Goal: Task Accomplishment & Management: Use online tool/utility

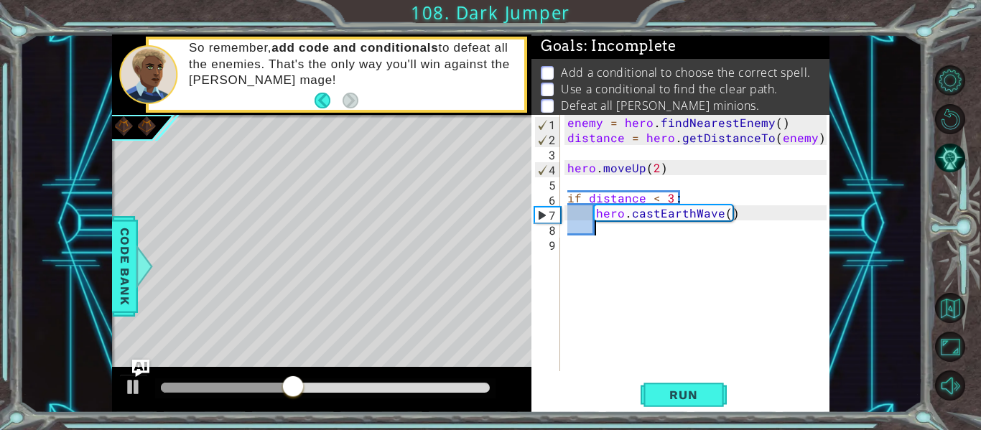
type textarea "]"
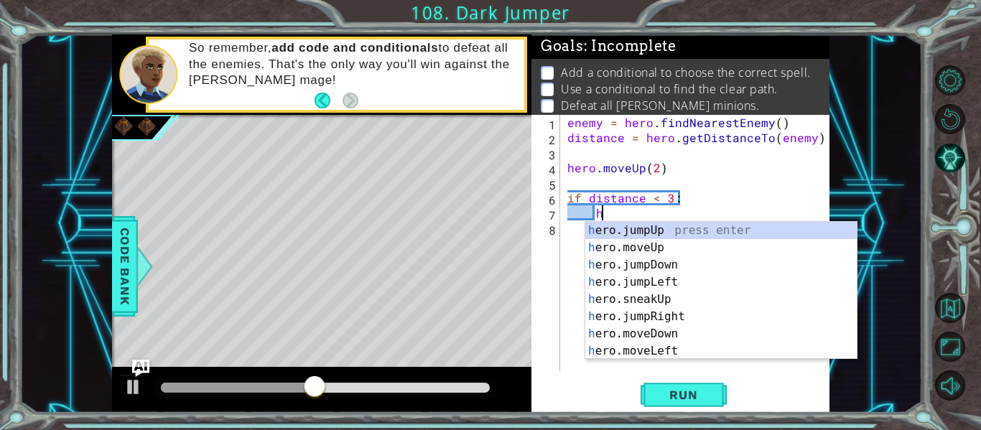
type textarea "h"
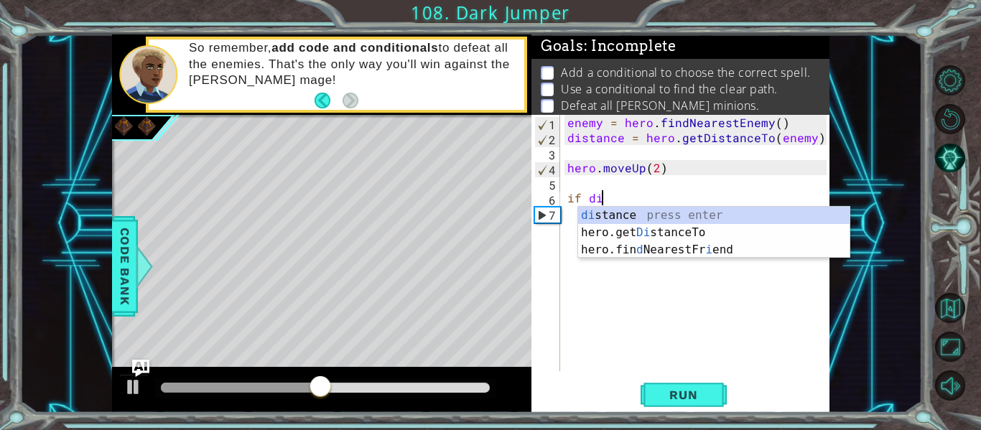
type textarea "i"
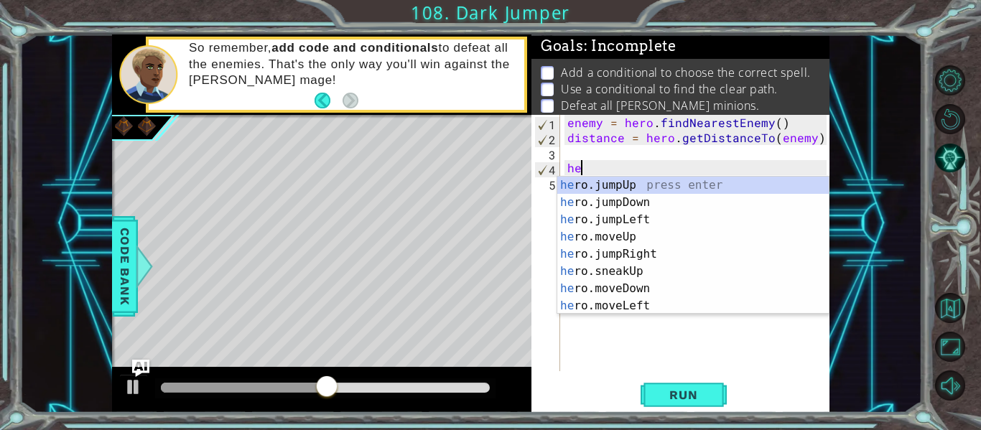
type textarea "h"
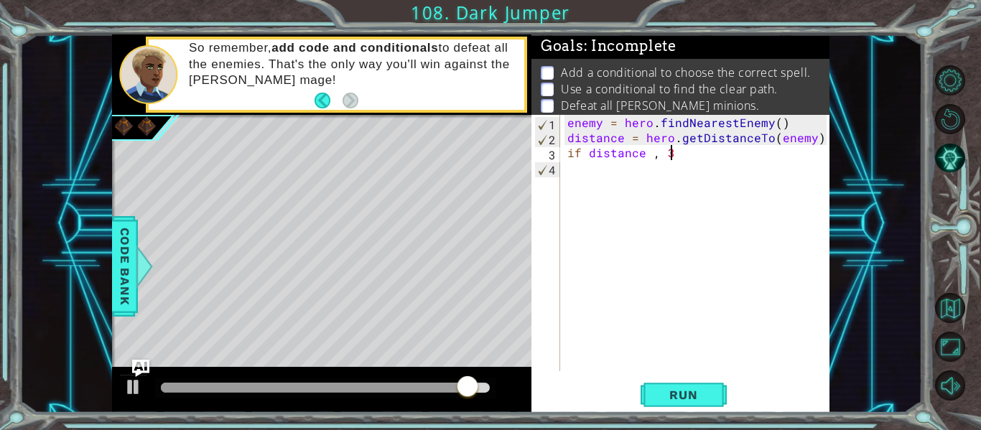
scroll to position [0, 6]
click at [655, 156] on div "enemy = hero . findNearestEnemy ( ) distance = hero . getDistanceTo ( enemy ) i…" at bounding box center [698, 258] width 269 height 286
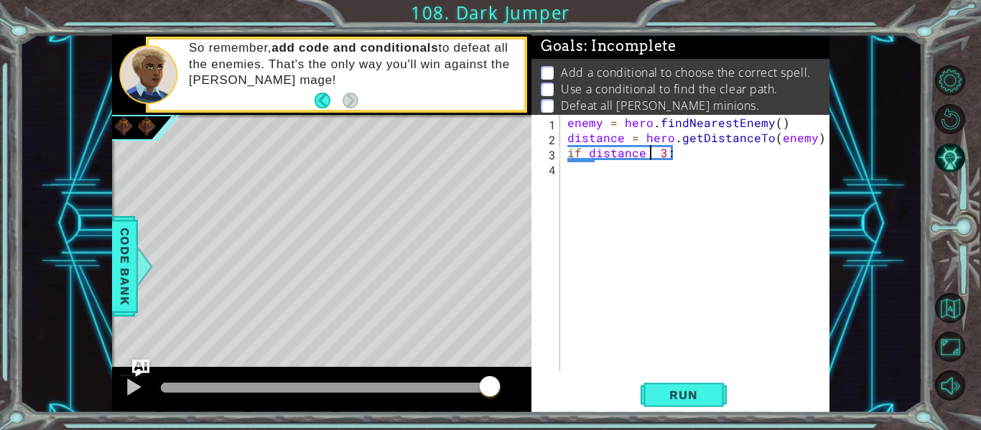
scroll to position [0, 6]
click at [648, 151] on div "enemy = hero . findNearestEnemy ( ) distance = hero . getDistanceTo ( enemy ) i…" at bounding box center [698, 258] width 269 height 286
type textarea "if distance < 3:"
click at [688, 154] on div "enemy = hero . findNearestEnemy ( ) distance = hero . getDistanceTo ( enemy ) i…" at bounding box center [698, 258] width 269 height 286
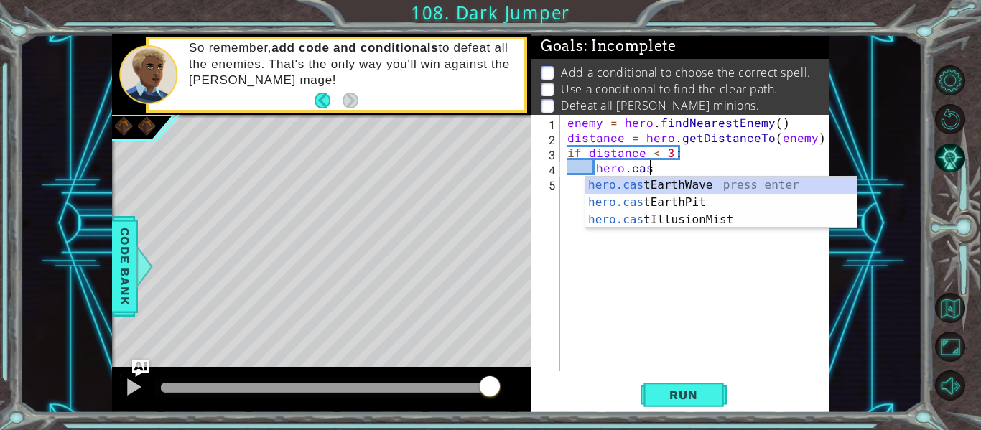
type textarea "hero.cast"
click at [698, 182] on div "hero.cast EarthWave press enter hero.cast EarthPit press enter hero.cast Illusi…" at bounding box center [720, 220] width 271 height 86
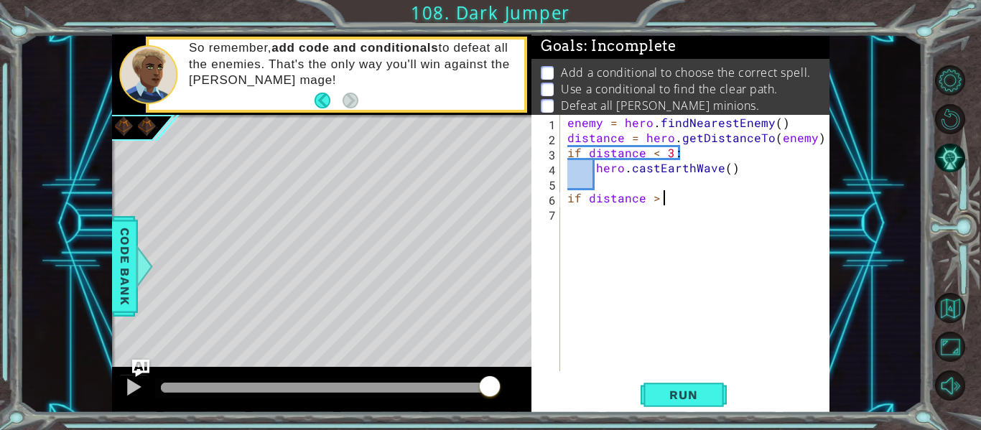
scroll to position [0, 6]
type textarea "if distance > 2:"
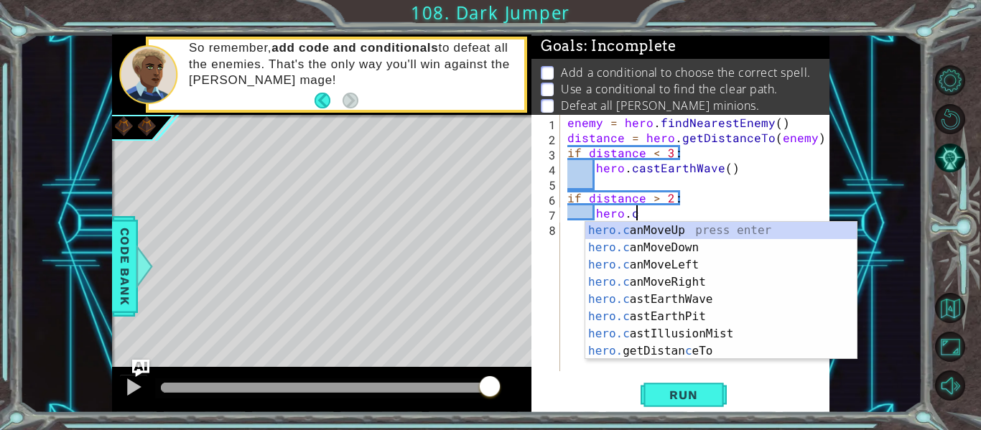
scroll to position [0, 4]
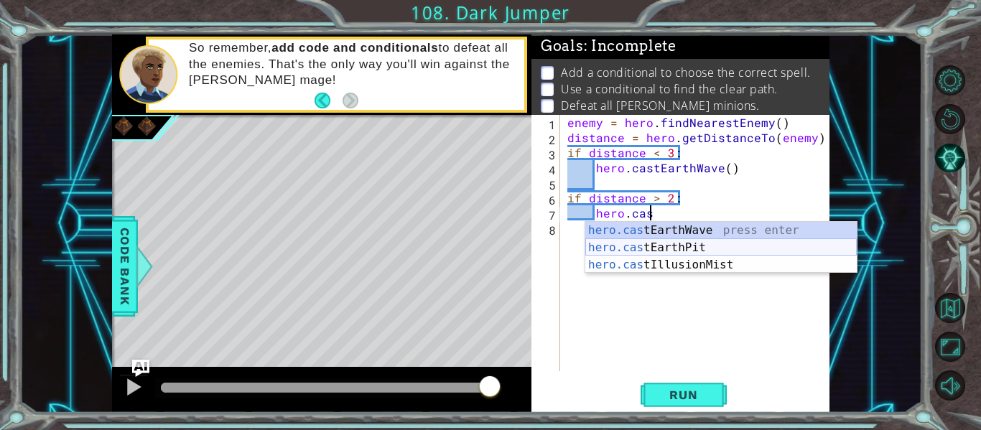
click at [678, 245] on div "hero.cas tEarthWave press enter hero.cas tEarthPit press enter hero.cas tIllusi…" at bounding box center [720, 265] width 271 height 86
type textarea "hero.castEarthPit(enemy)"
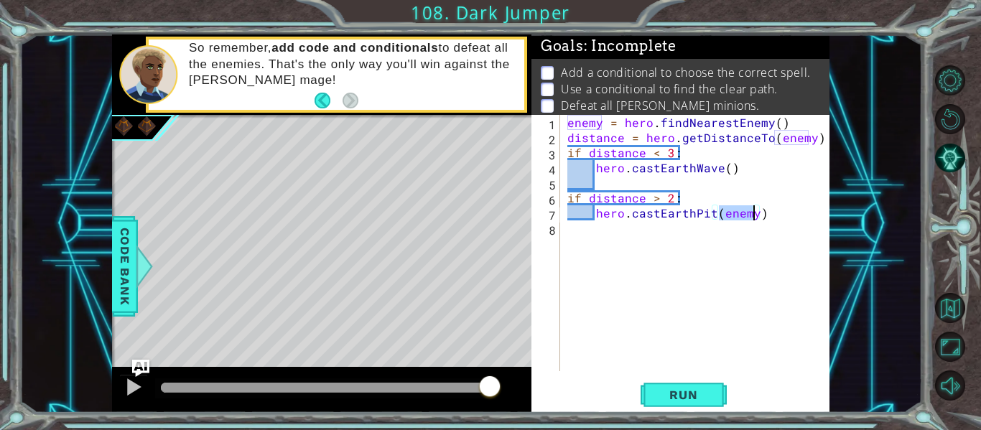
click at [604, 242] on div "enemy = hero . findNearestEnemy ( ) distance = hero . getDistanceTo ( enemy ) i…" at bounding box center [698, 258] width 269 height 286
click at [773, 223] on div "enemy = hero . findNearestEnemy ( ) distance = hero . getDistanceTo ( enemy ) i…" at bounding box center [698, 258] width 269 height 286
click at [758, 215] on div "enemy = hero . findNearestEnemy ( ) distance = hero . getDistanceTo ( enemy ) i…" at bounding box center [698, 258] width 269 height 286
type textarea "hero.castEarthPit(enemy)"
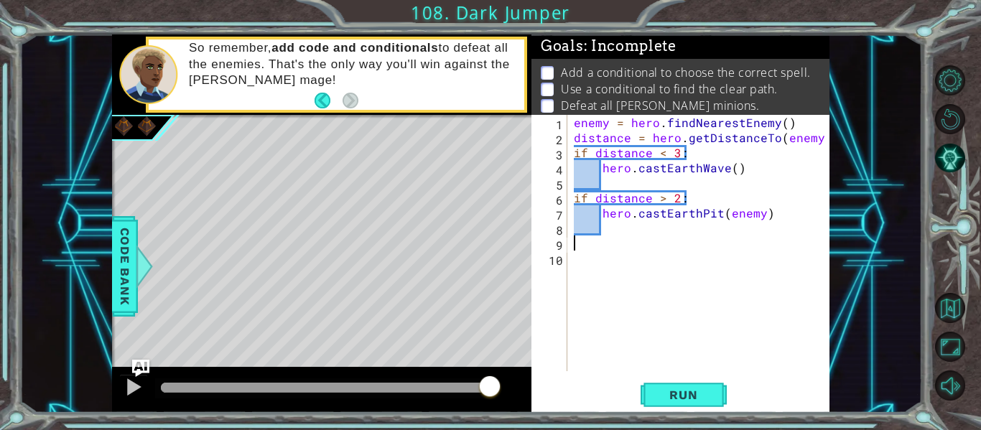
type textarea "g"
type textarea "hero.moveUp(2)"
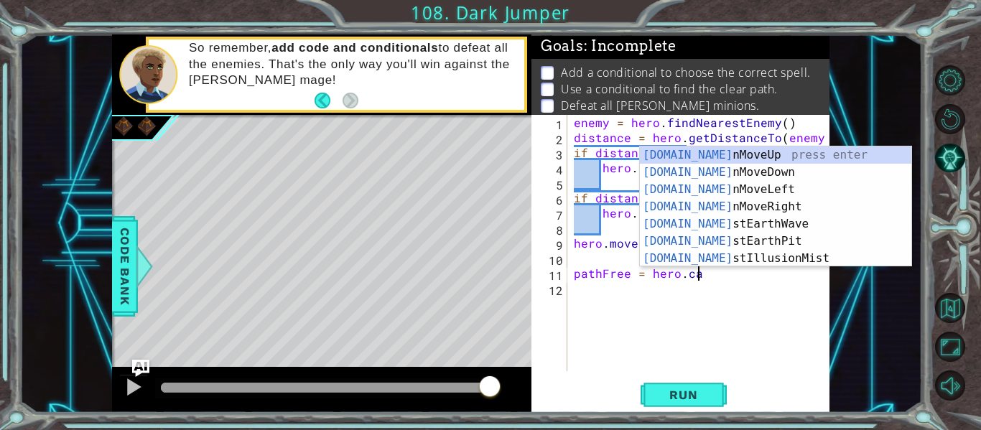
scroll to position [0, 7]
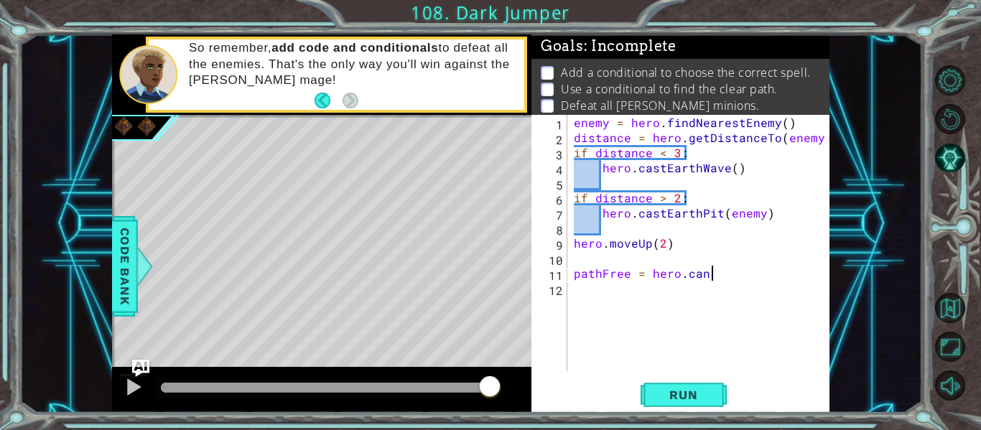
type textarea "pathFree = hero.can"
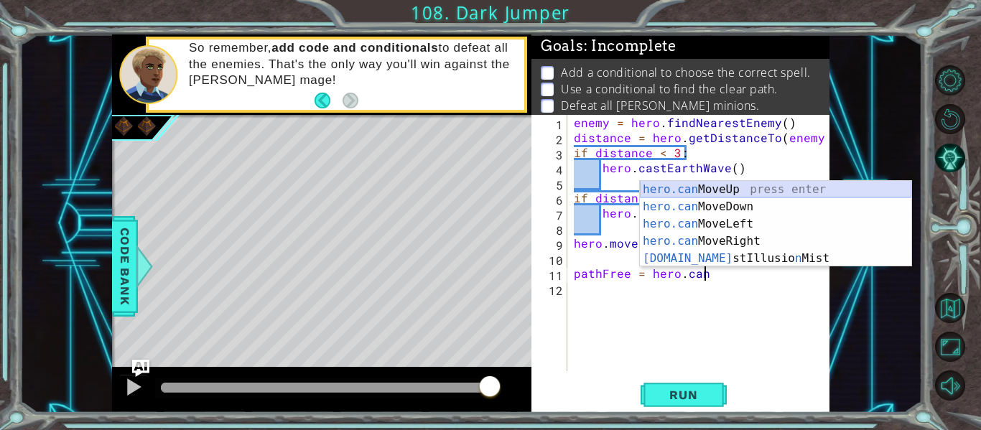
click at [742, 190] on div "hero.can MoveUp press enter hero.can MoveDown press enter hero.can MoveLeft pre…" at bounding box center [775, 241] width 271 height 121
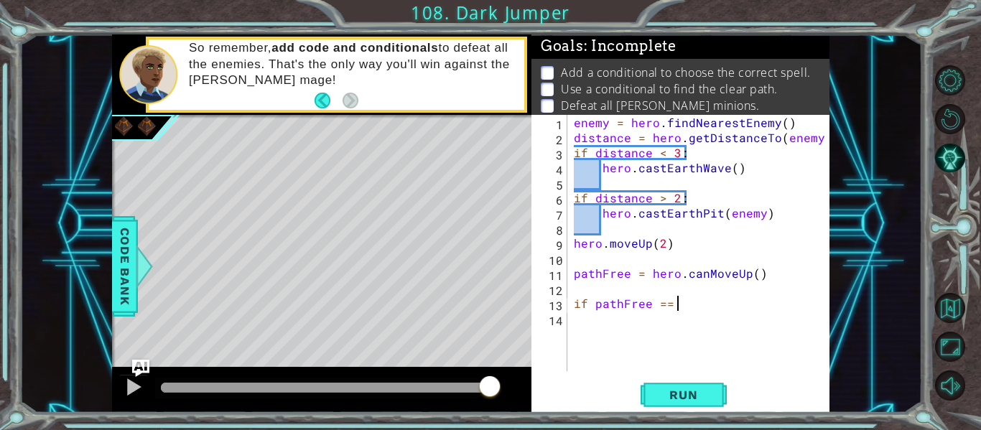
scroll to position [0, 6]
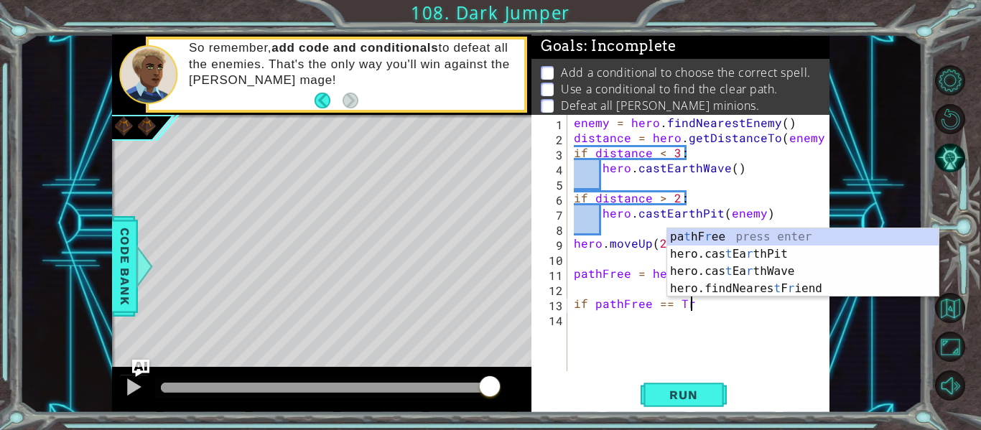
type textarea "if pathFree == Tre"
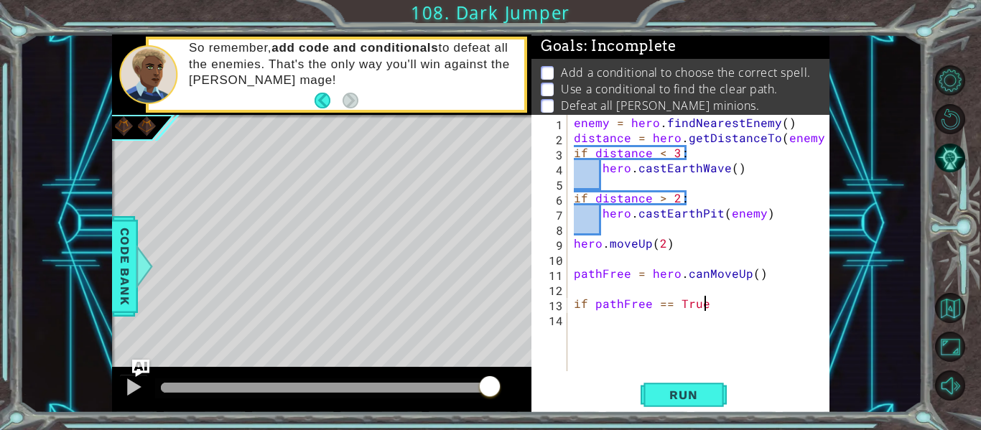
type textarea "if pathFree == True:"
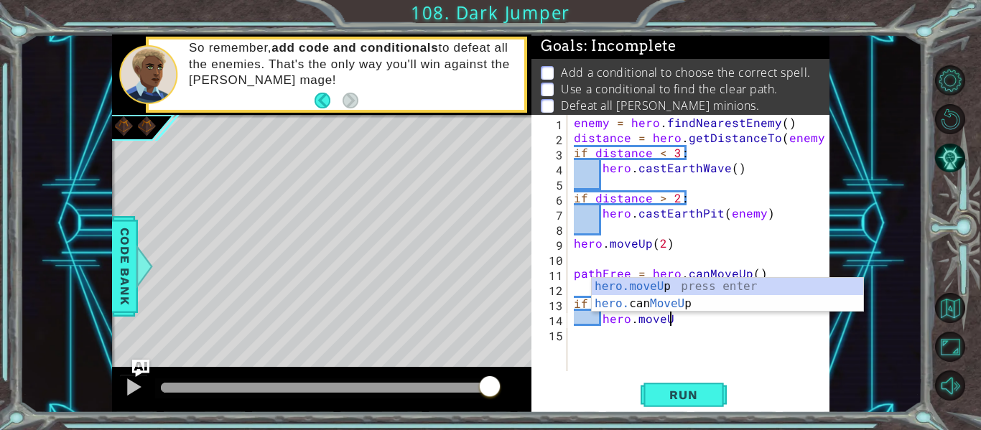
scroll to position [0, 6]
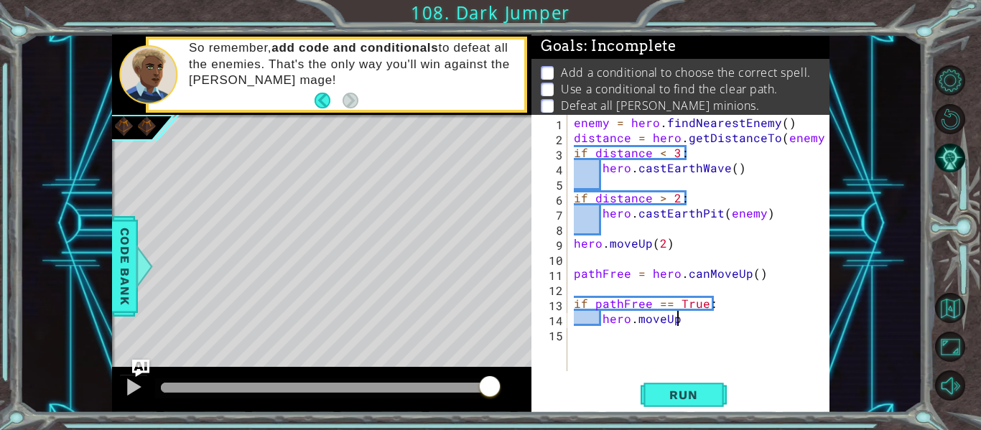
click at [687, 324] on div "enemy = hero . findNearestEnemy ( ) distance = hero . getDistanceTo ( enemy ) i…" at bounding box center [702, 258] width 263 height 286
type textarea "hero.moveUp(2)"
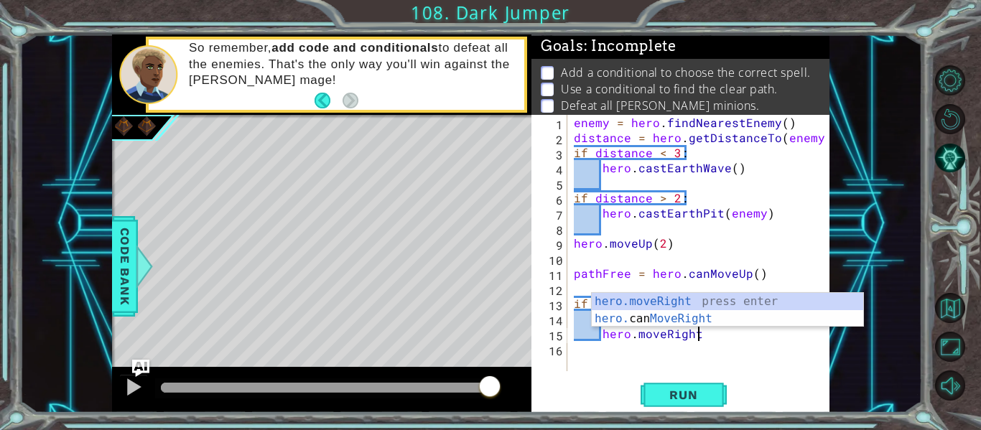
scroll to position [0, 7]
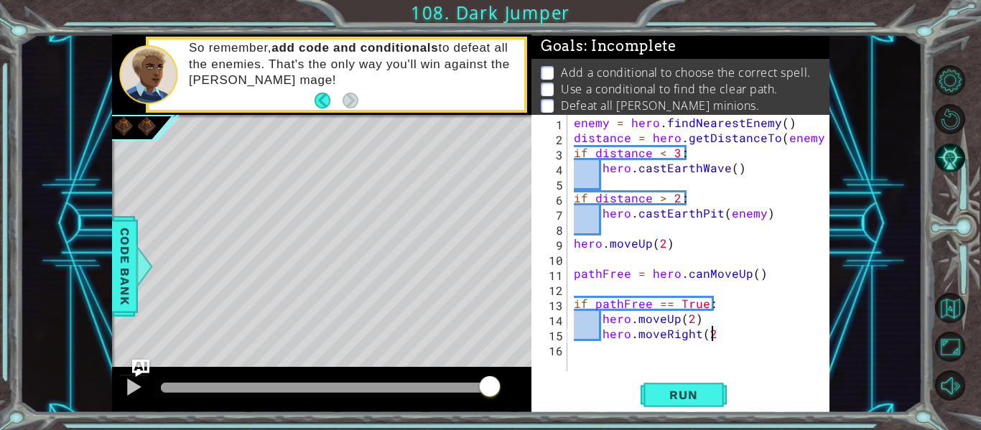
type textarea "hero.moveRight(2)"
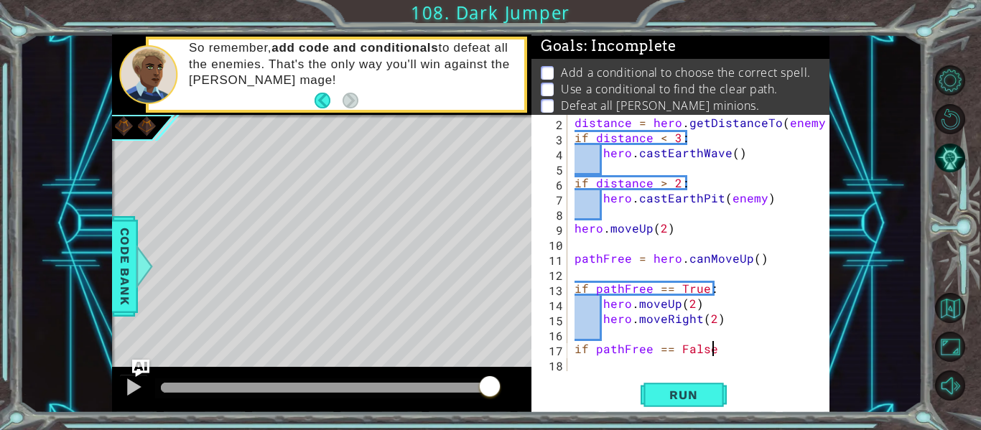
scroll to position [0, 8]
type textarea "if pathFree == False:"
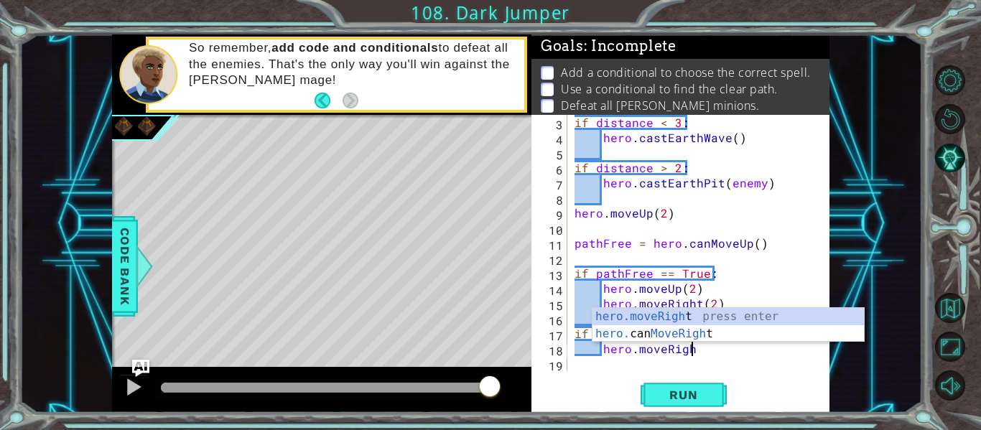
scroll to position [0, 7]
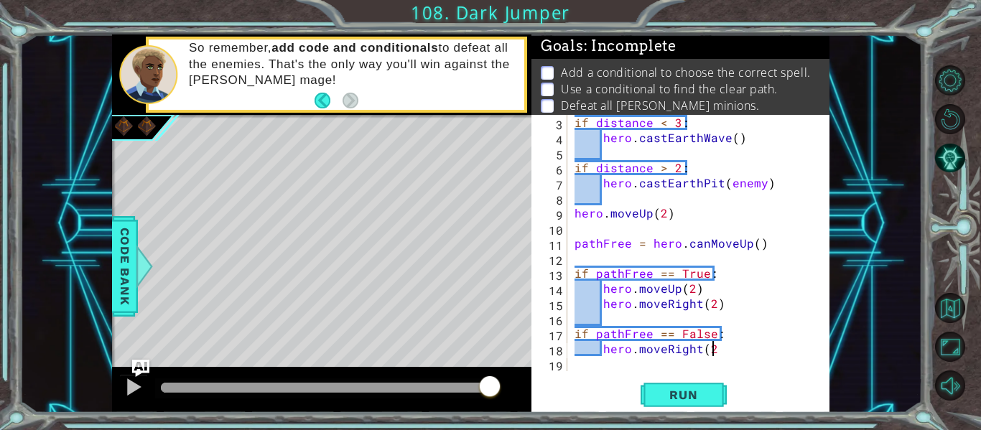
type textarea "hero.moveRight(2)"
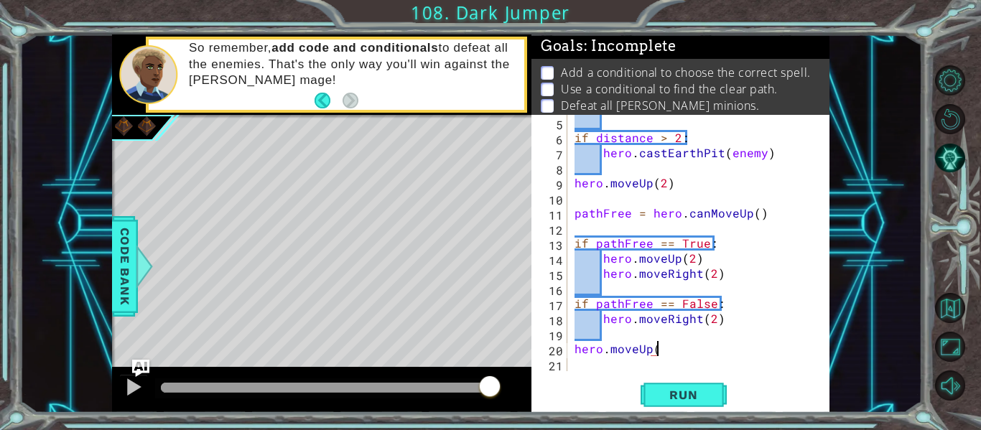
scroll to position [0, 5]
type textarea "hero.moveUp(2)"
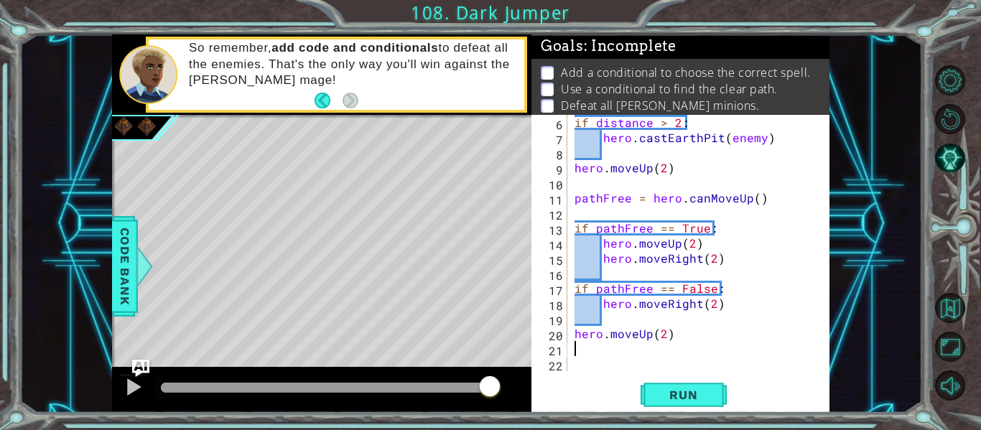
click at [649, 335] on div "if distance > 2 : hero . castEarthPit ( enemy ) hero . moveUp ( 2 ) pathFree = …" at bounding box center [702, 258] width 262 height 286
click at [731, 334] on div "if distance > 2 : hero . castEarthPit ( enemy ) hero . moveUp ( 2 ) pathFree = …" at bounding box center [702, 258] width 262 height 286
type textarea "hero.moveRight(2)"
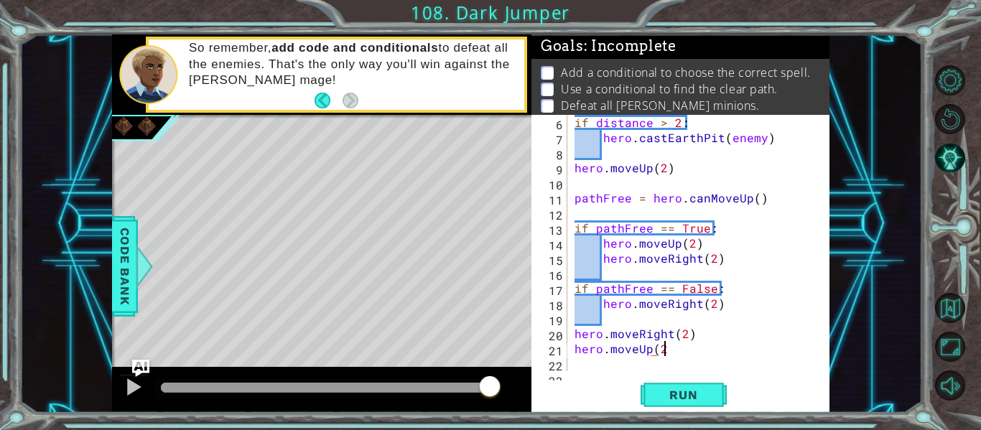
scroll to position [0, 5]
type textarea "hero.moveUp(2)"
click at [689, 350] on div "if distance > 2 : hero . castEarthPit ( enemy ) hero . moveUp ( 2 ) pathFree = …" at bounding box center [702, 258] width 262 height 286
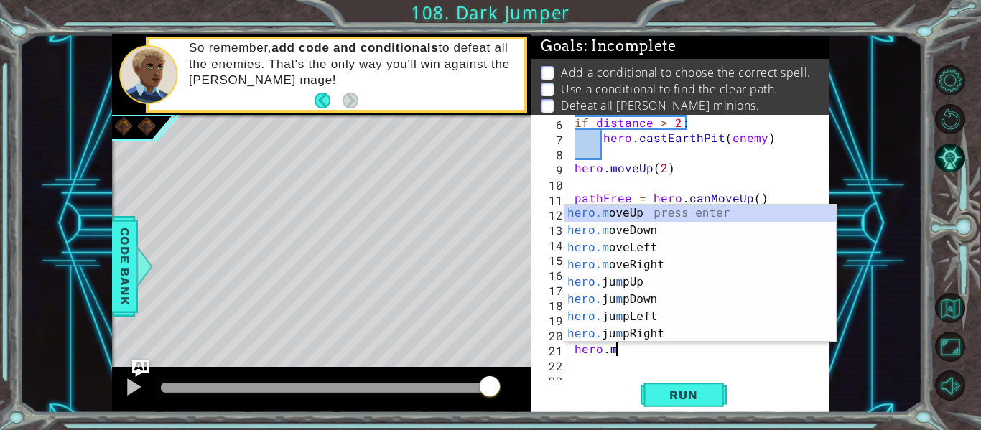
scroll to position [0, 1]
type textarea "h"
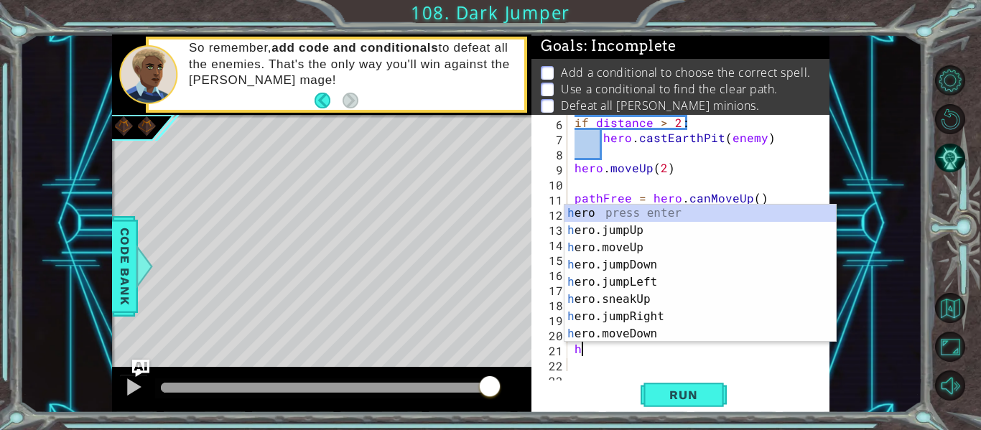
scroll to position [0, 0]
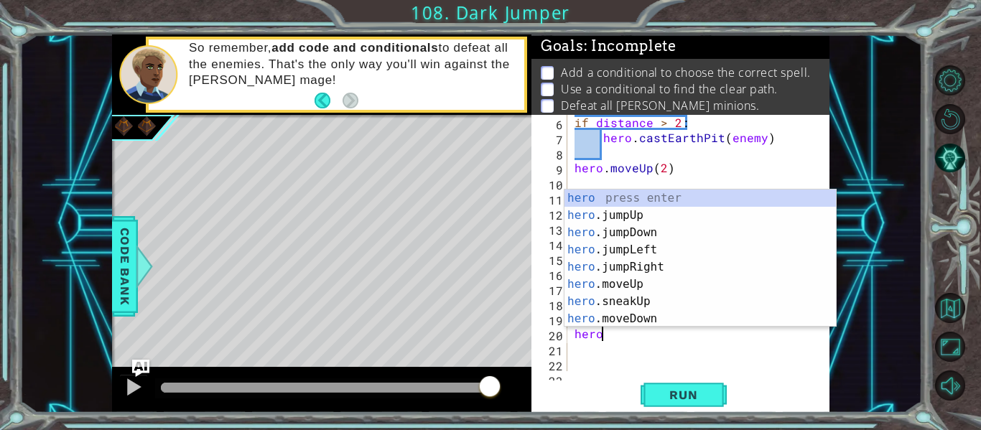
type textarea "h"
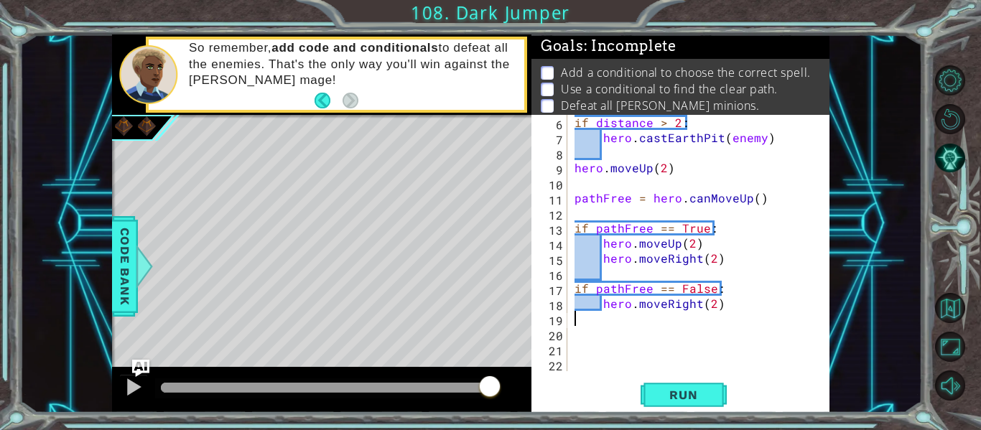
type textarea "hero.moveRight(2)"
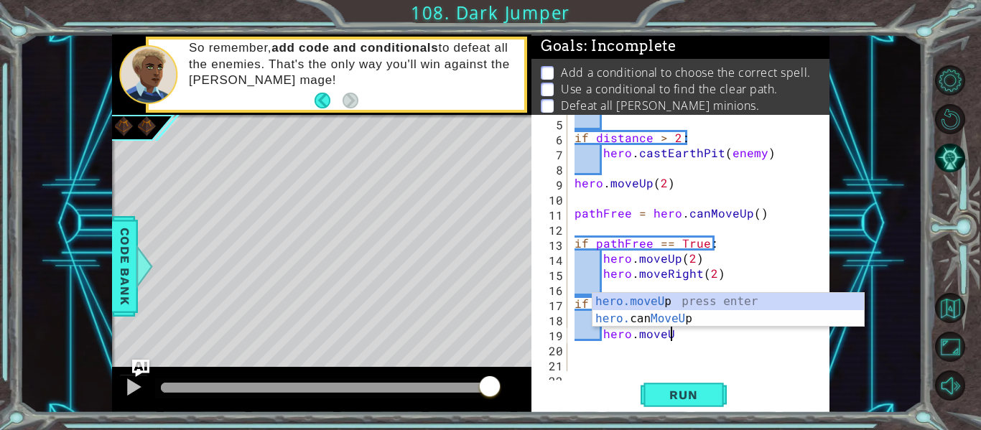
scroll to position [0, 6]
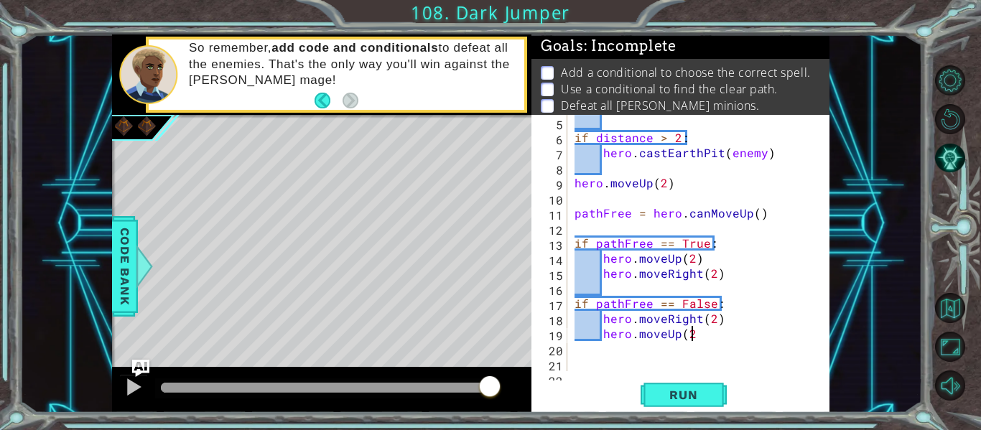
type textarea "hero.moveUp(2)"
type textarea "hero.moveUp()"
click at [717, 394] on button "Run" at bounding box center [683, 394] width 86 height 29
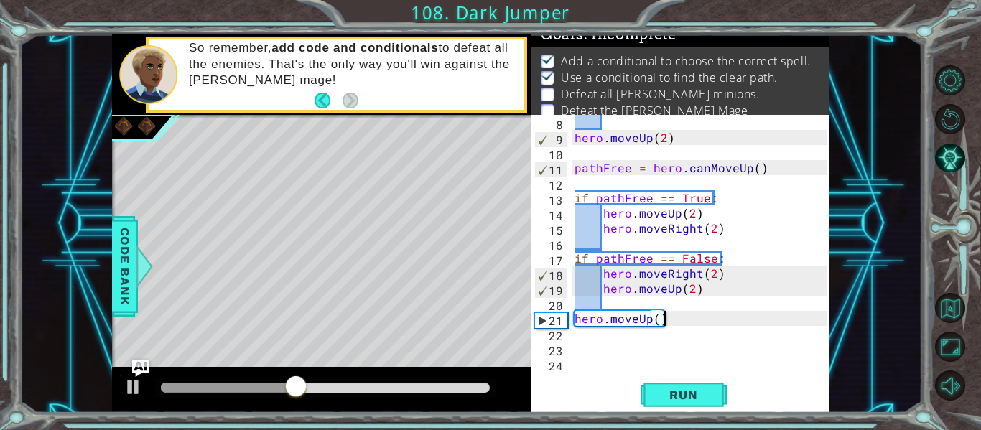
scroll to position [106, 0]
click at [621, 346] on div "hero . moveUp ( 2 ) pathFree = hero . canMoveUp ( ) if pathFree == True : hero …" at bounding box center [702, 258] width 262 height 286
click at [576, 339] on div "hero . moveUp ( 2 ) pathFree = hero . canMoveUp ( ) if pathFree == True : hero …" at bounding box center [702, 258] width 262 height 286
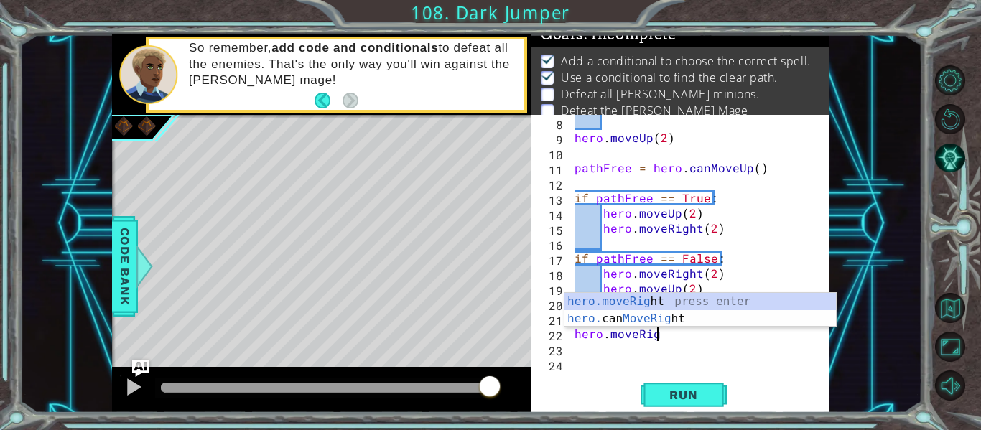
scroll to position [0, 5]
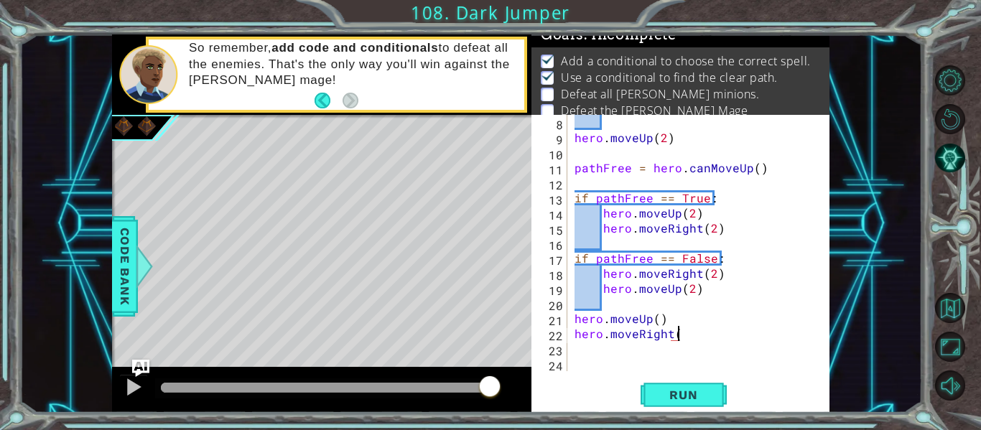
type textarea "hero.moveRight(0"
click at [687, 335] on div "hero . moveUp ( 2 ) pathFree = hero . canMoveUp ( ) if pathFree == True : hero …" at bounding box center [702, 258] width 262 height 286
click at [675, 385] on button "Run" at bounding box center [683, 394] width 86 height 29
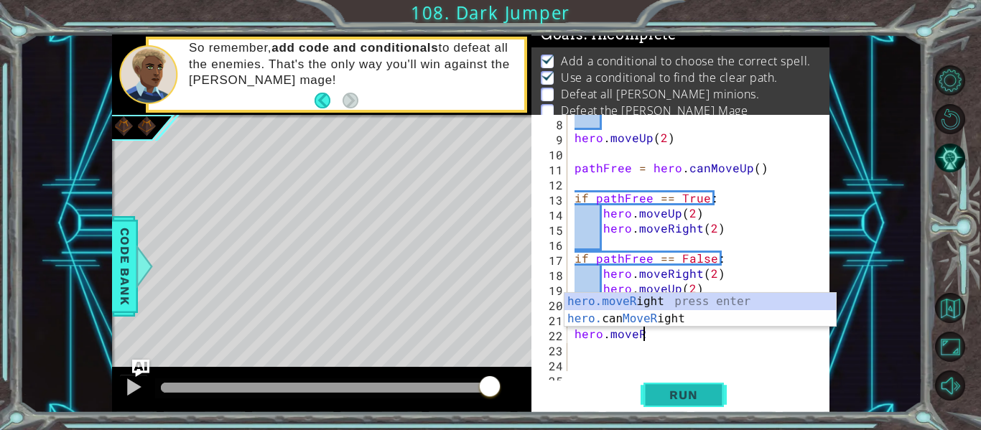
scroll to position [0, 3]
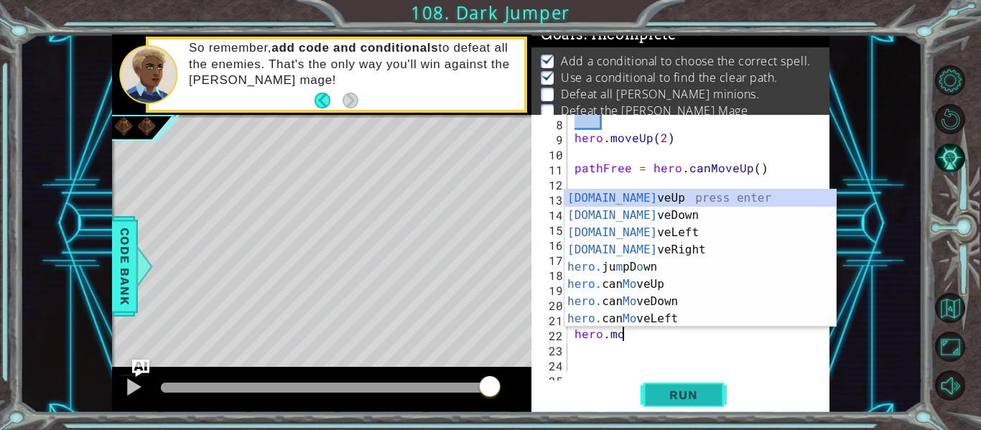
type textarea "h"
type textarea "hero.moveUp()"
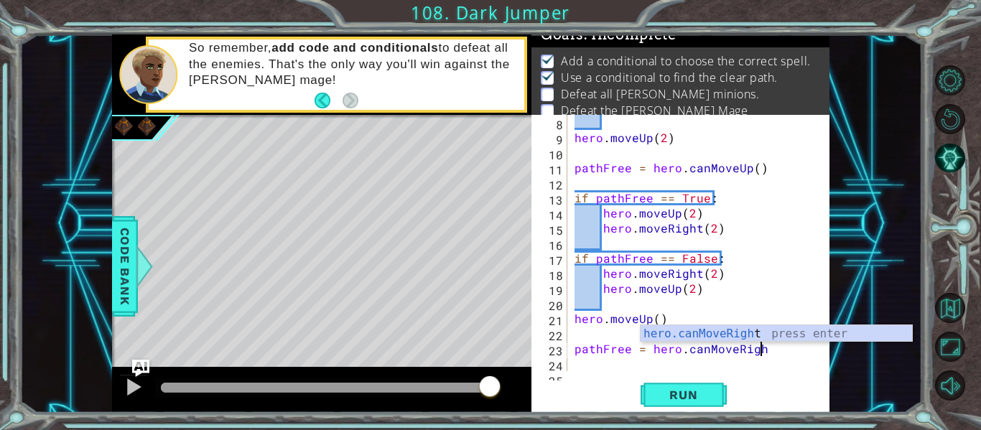
scroll to position [0, 11]
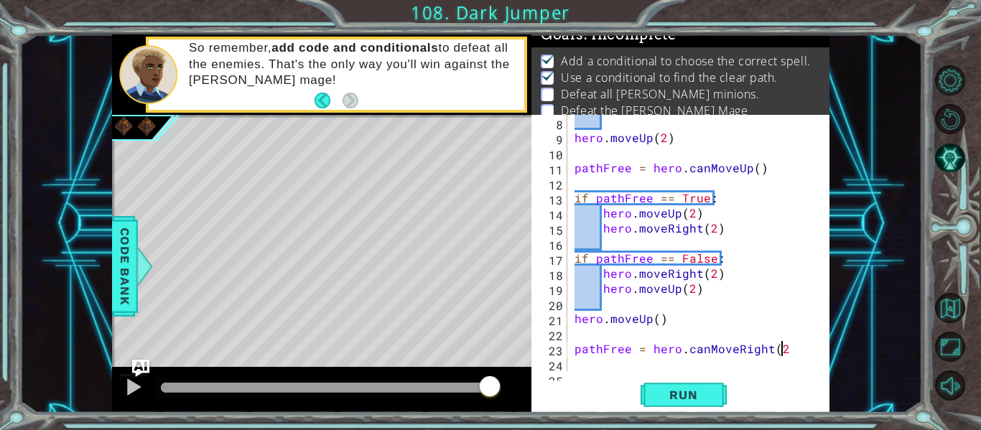
type textarea "pathFree = hero.canMoveRight(2)"
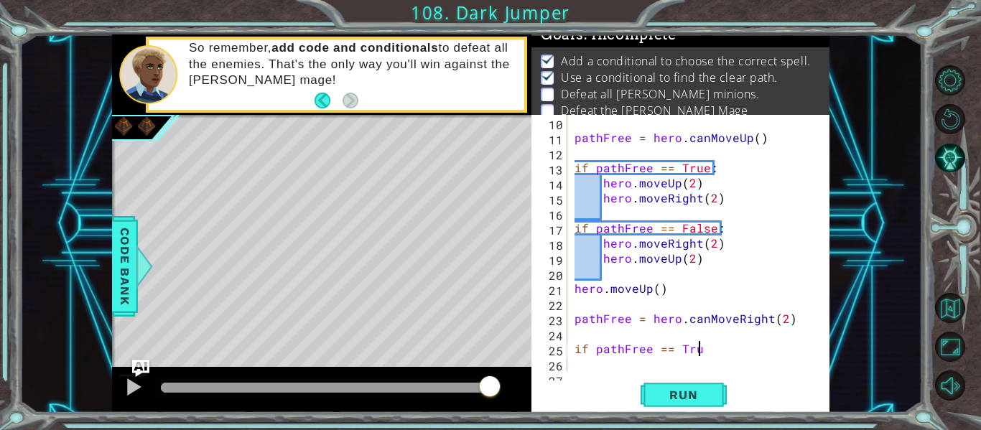
scroll to position [0, 7]
type textarea "if pathFree == True:"
click at [780, 319] on div "pathFree = hero . canMoveUp ( ) if pathFree == True : hero . moveUp ( 2 ) hero …" at bounding box center [702, 258] width 262 height 286
type textarea "pathFree = hero.canMoveRight()"
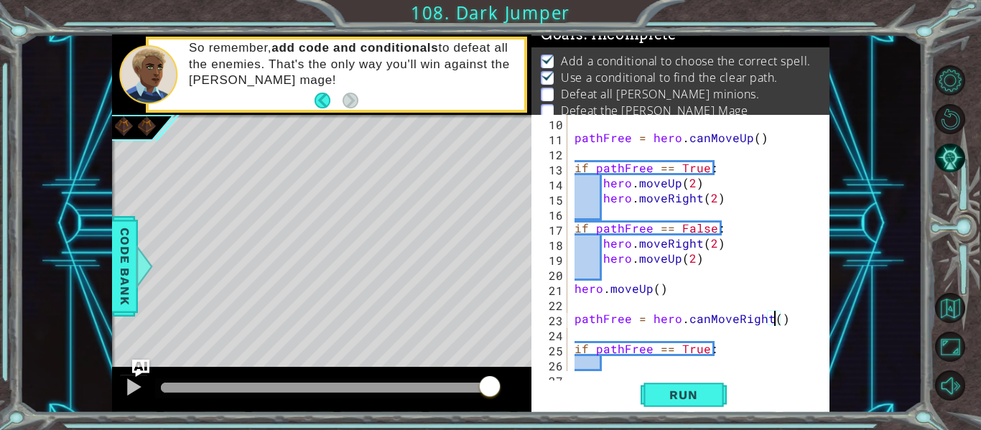
click at [605, 365] on div "pathFree = hero . canMoveUp ( ) if pathFree == True : hero . moveUp ( 2 ) hero …" at bounding box center [702, 258] width 262 height 286
type textarea "n"
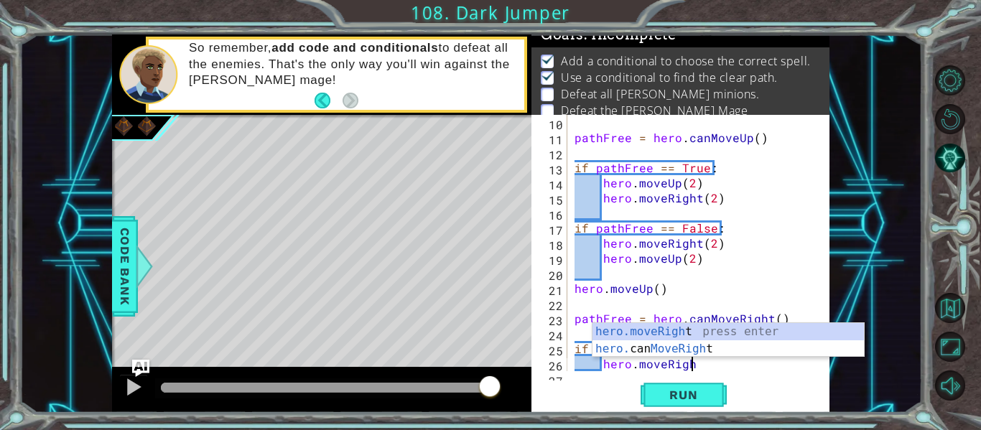
scroll to position [0, 7]
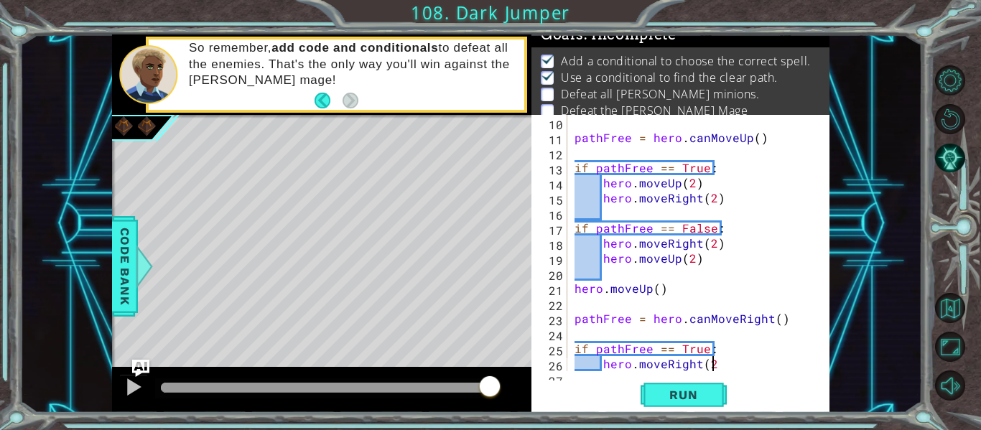
type textarea "hero.moveRight(2)"
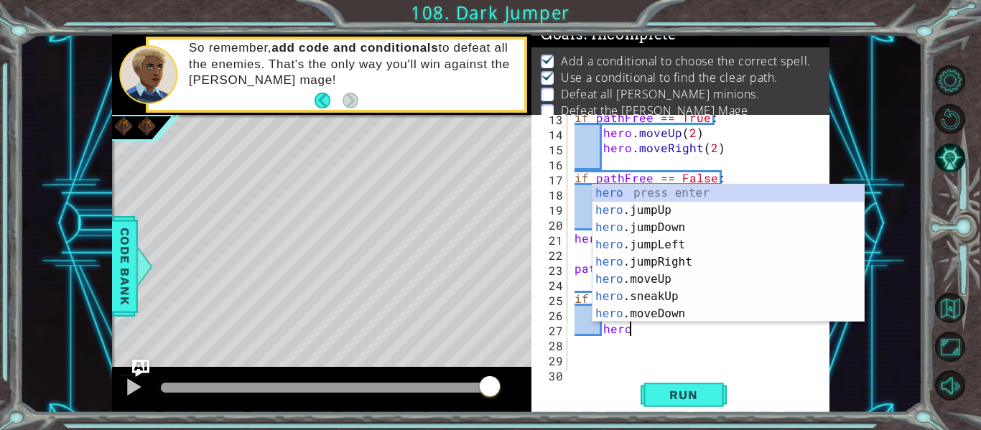
scroll to position [0, 1]
type textarea "h"
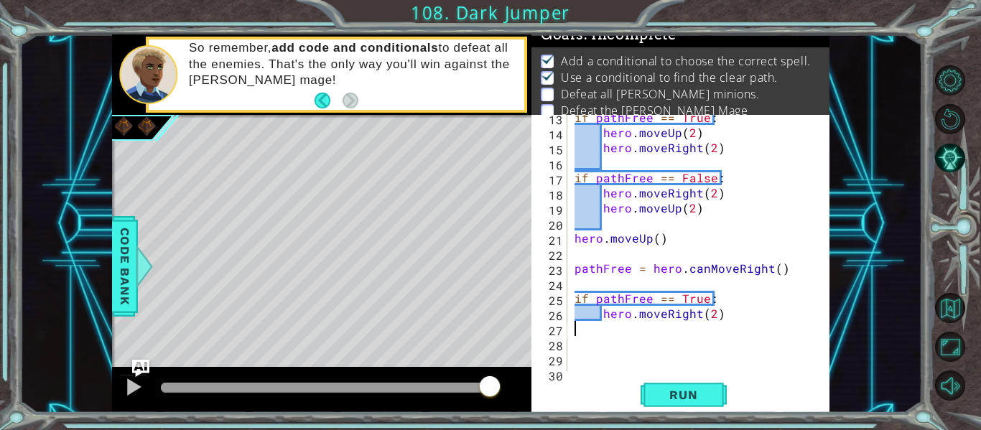
scroll to position [181, 0]
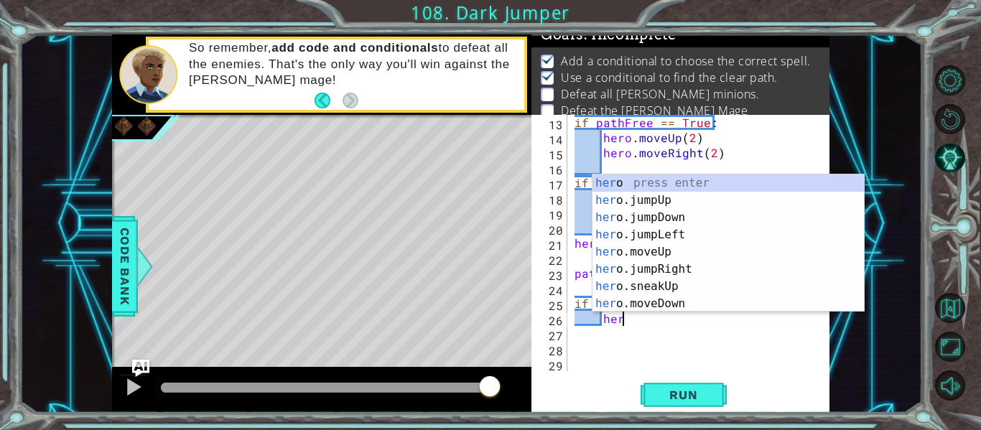
type textarea "h"
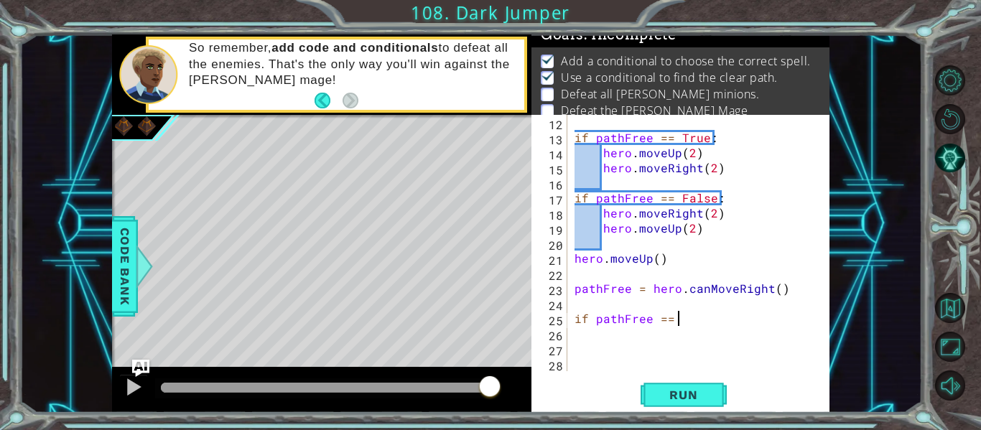
scroll to position [166, 0]
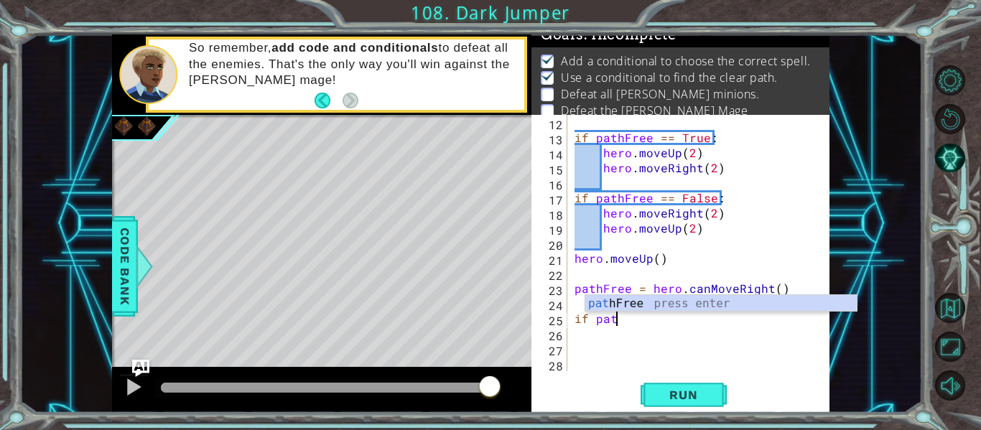
type textarea "i"
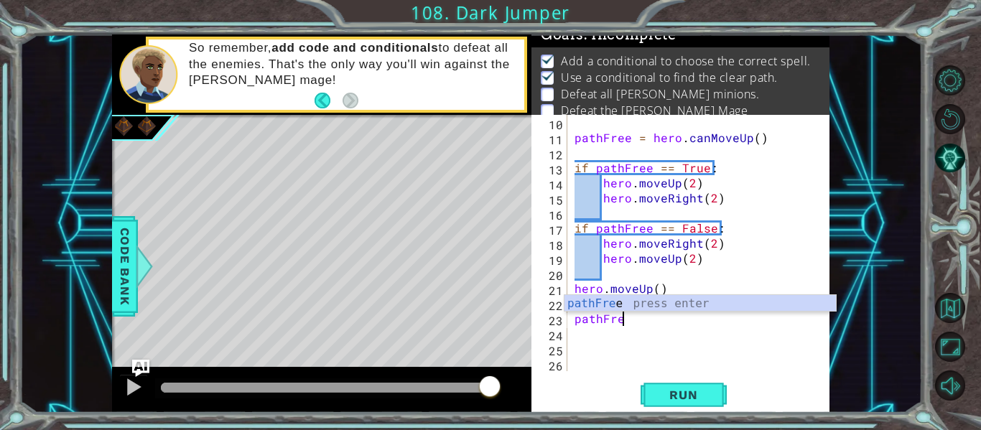
scroll to position [0, 1]
type textarea "p"
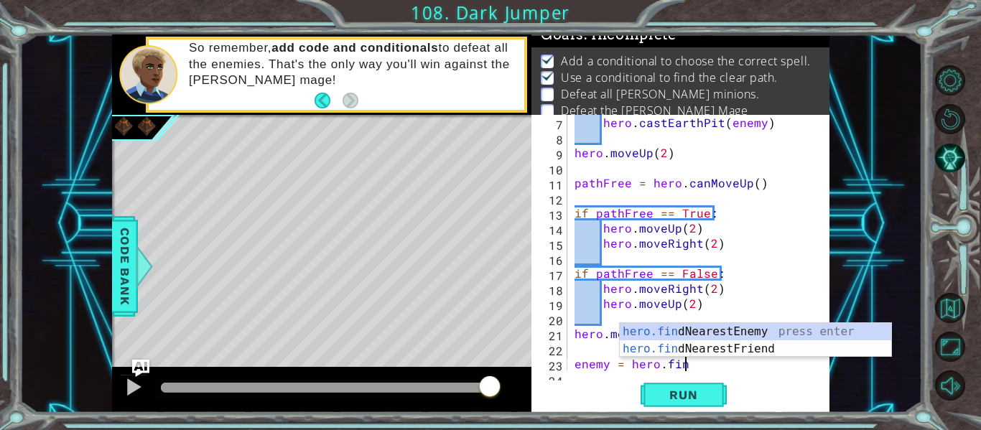
scroll to position [0, 0]
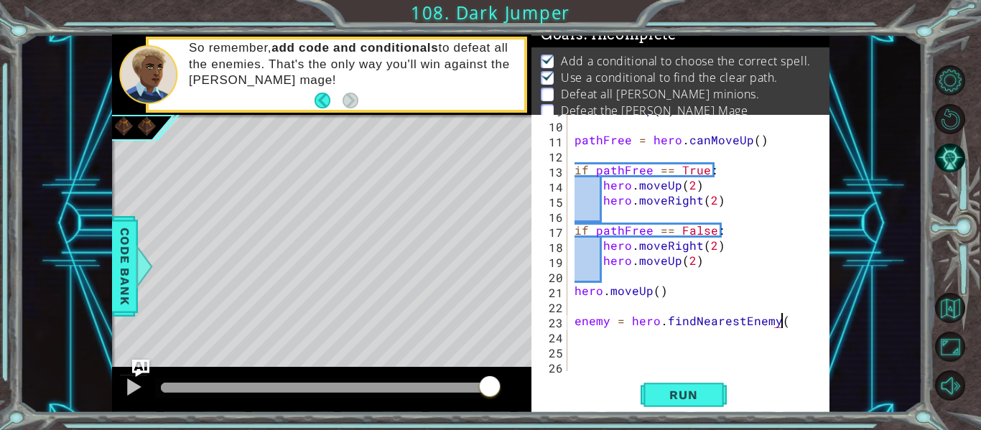
type textarea "enemy = hero.findNearestEnemy()"
click at [591, 347] on div "hero . moveUp ( 2 ) pathFree = hero . canMoveUp ( ) if pathFree == True : hero …" at bounding box center [702, 245] width 262 height 286
click at [579, 337] on div "hero . moveUp ( 2 ) pathFree = hero . canMoveUp ( ) if pathFree == True : hero …" at bounding box center [702, 245] width 262 height 286
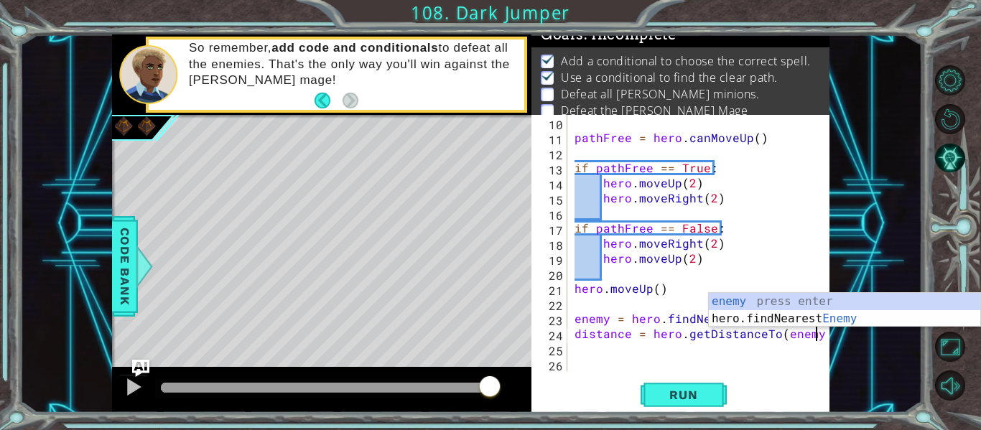
scroll to position [0, 14]
type textarea "distance = hero.getDistanceTo(enemy)"
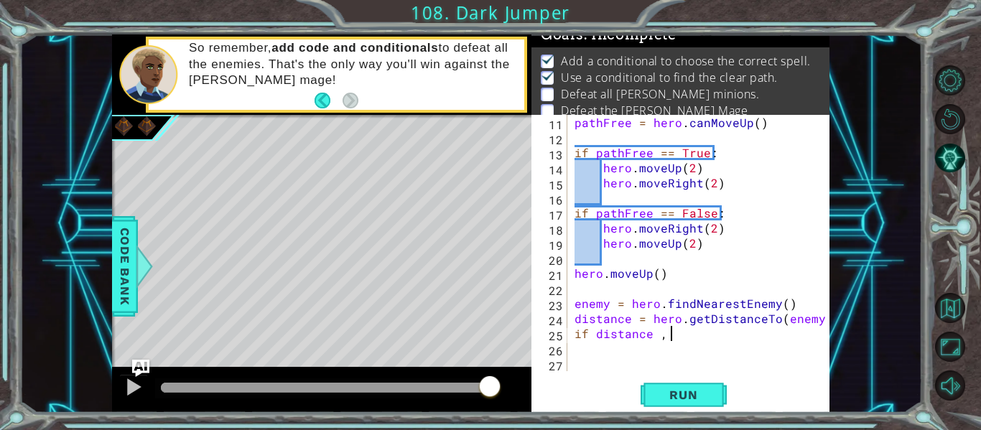
scroll to position [0, 6]
type textarea "if distance , 3:"
click at [663, 332] on div "pathFree = hero . canMoveUp ( ) if pathFree == True : hero . moveUp ( 2 ) hero …" at bounding box center [702, 258] width 262 height 286
type textarea "if distance < 3:"
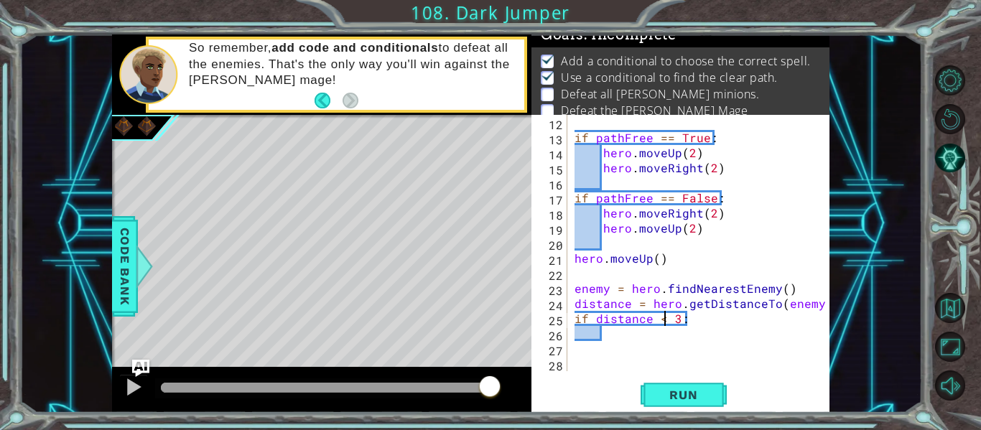
scroll to position [166, 0]
click at [612, 332] on div "if pathFree == True : hero . moveUp ( 2 ) hero . moveRight ( 2 ) if pathFree ==…" at bounding box center [702, 258] width 262 height 286
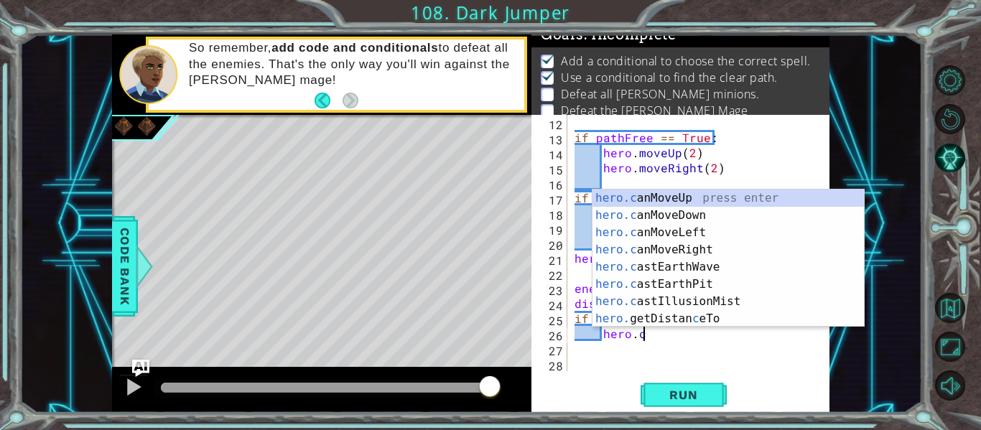
scroll to position [0, 4]
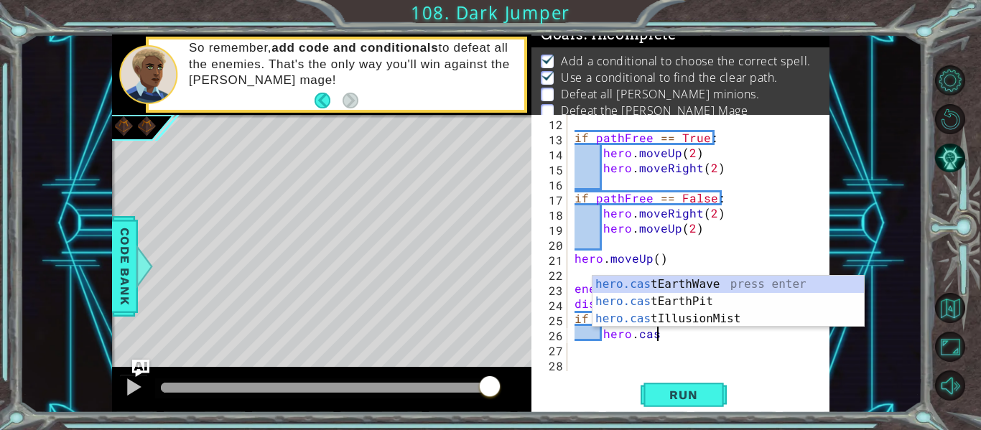
type textarea "hero.casr"
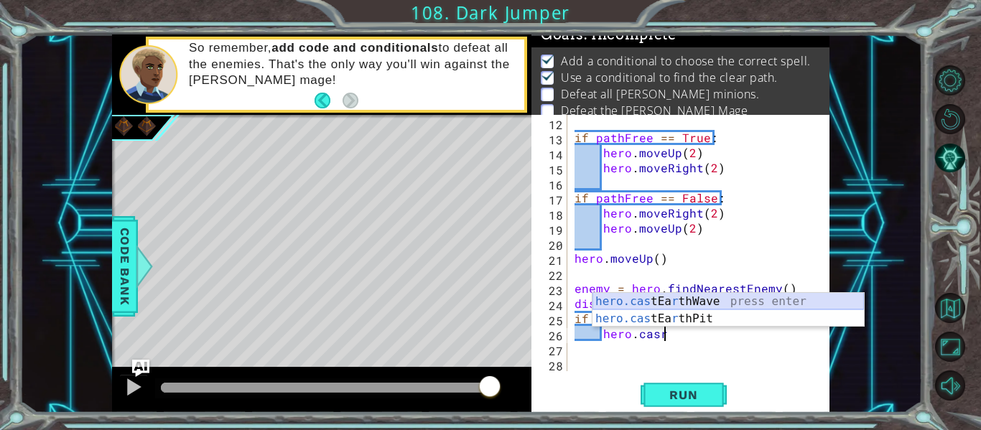
click at [620, 296] on div "hero.cas tEa r thWave press enter hero.cas tEa r thPit press enter" at bounding box center [727, 327] width 271 height 69
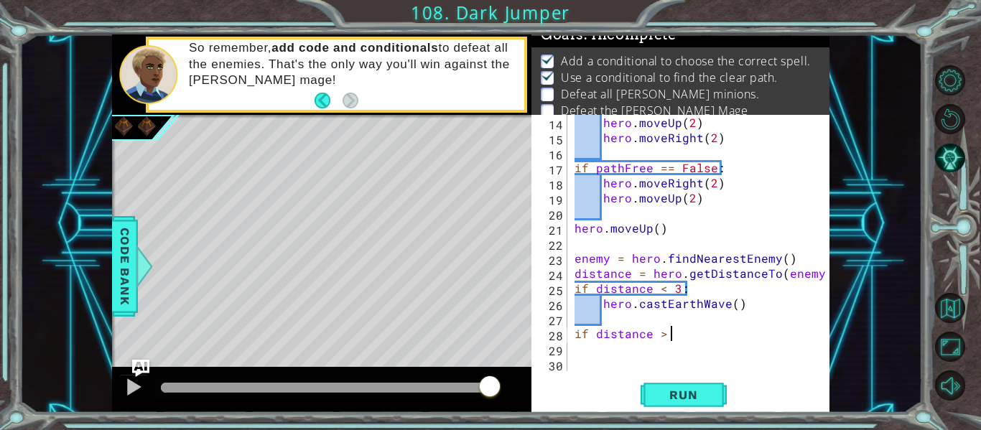
scroll to position [0, 6]
type textarea "if distance > 2:"
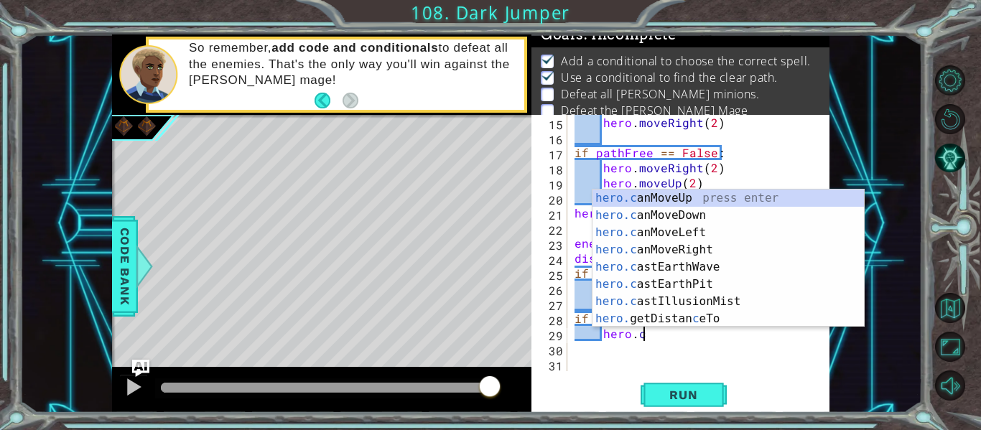
scroll to position [0, 4]
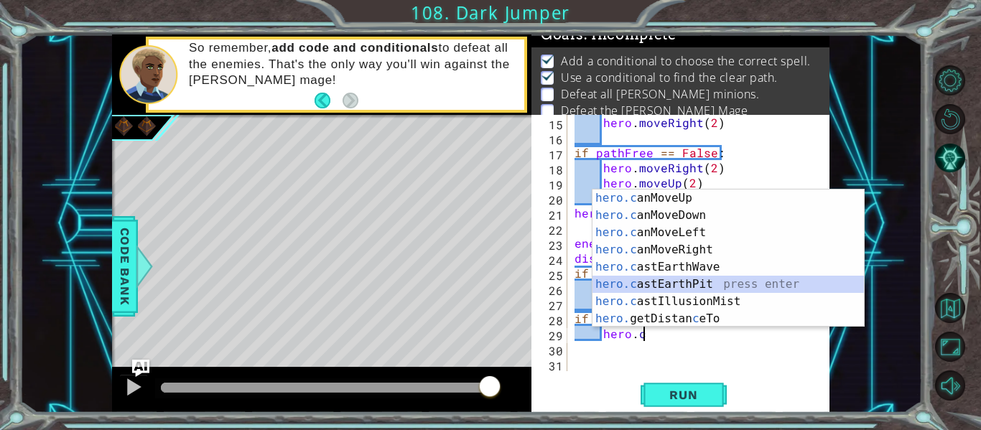
click at [747, 284] on div "hero.c anMoveUp press enter hero.c anMoveDown press enter hero.c anMoveLeft pre…" at bounding box center [727, 276] width 271 height 172
type textarea "hero.castEarthPit(enemy)"
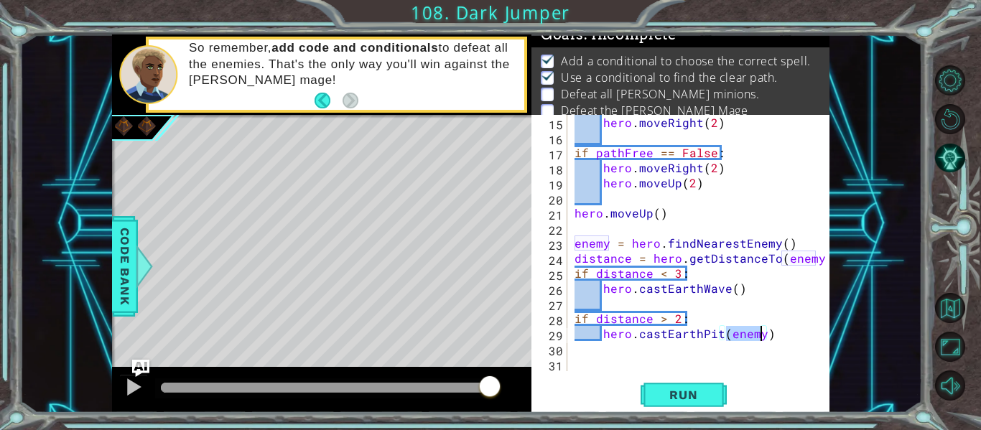
scroll to position [211, 0]
click at [596, 347] on div "hero . moveRight ( 2 ) if pathFree == False : hero . moveRight ( 2 ) hero . mov…" at bounding box center [702, 258] width 262 height 286
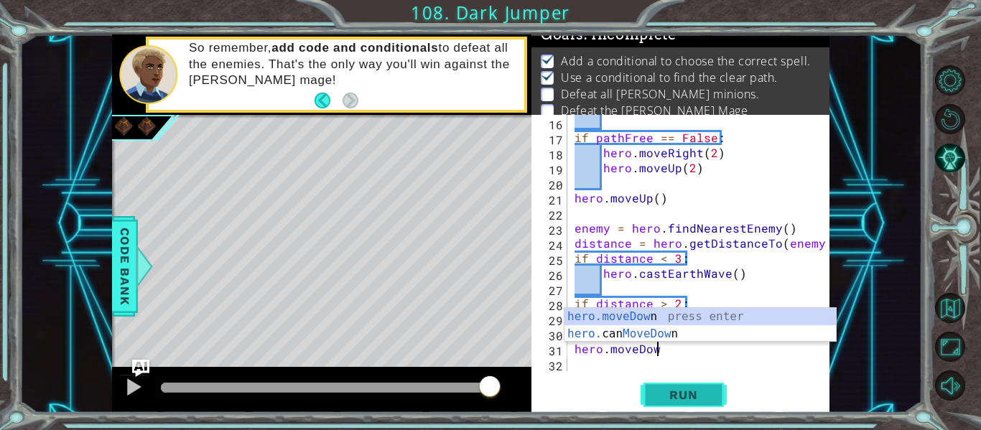
scroll to position [0, 5]
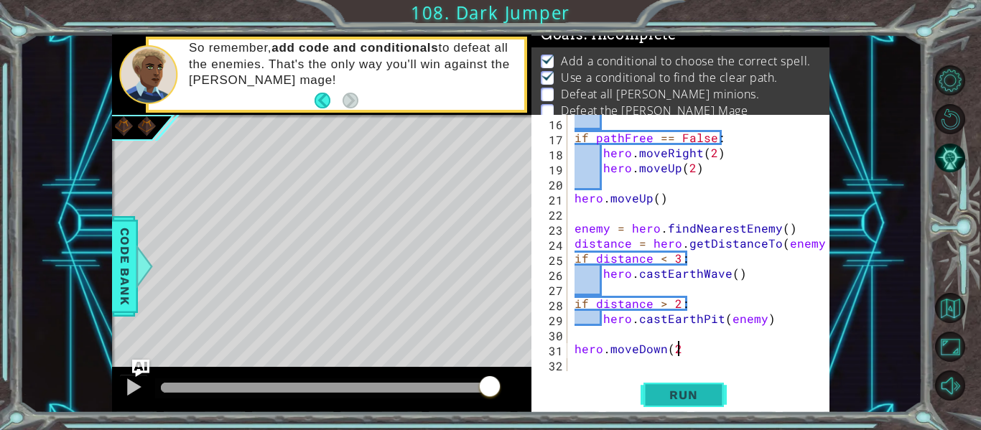
type textarea "hero.moveDown(2)"
click at [585, 361] on div "if pathFree == False : hero . moveRight ( 2 ) hero . moveUp ( 2 ) hero . moveUp…" at bounding box center [702, 258] width 262 height 286
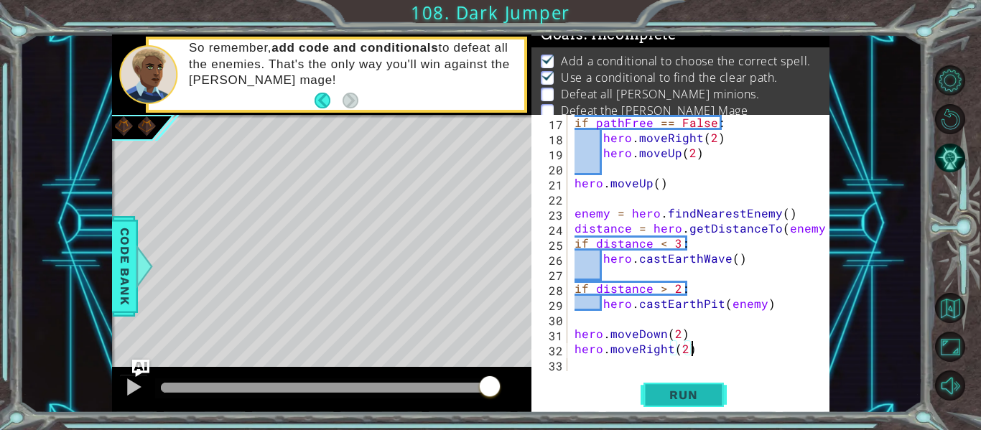
type textarea "hero.moveRight(2)"
click at [648, 397] on button "Run" at bounding box center [683, 394] width 86 height 29
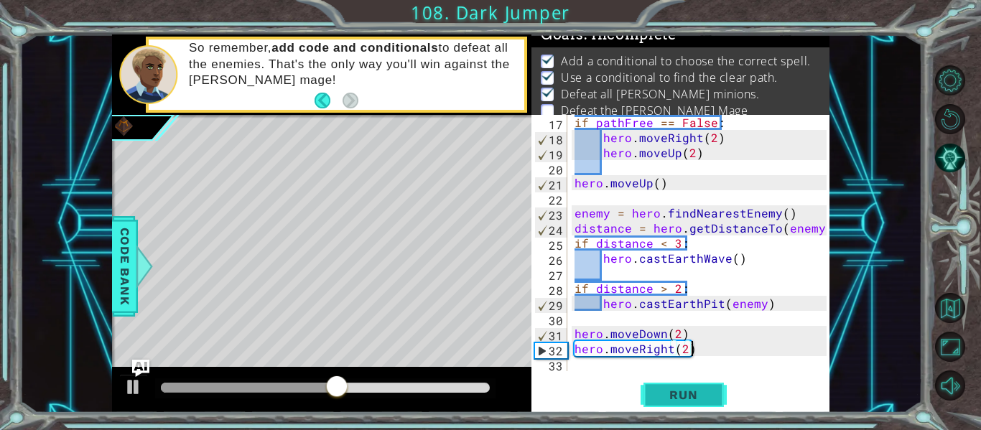
click at [648, 397] on button "Run" at bounding box center [683, 394] width 86 height 29
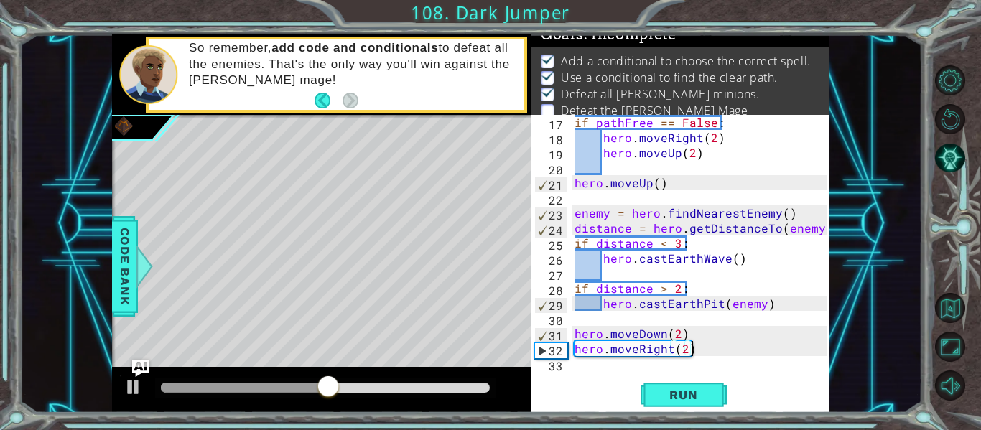
click at [577, 322] on div "if pathFree == False : hero . moveRight ( 2 ) hero . moveUp ( 2 ) hero . moveUp…" at bounding box center [702, 258] width 262 height 286
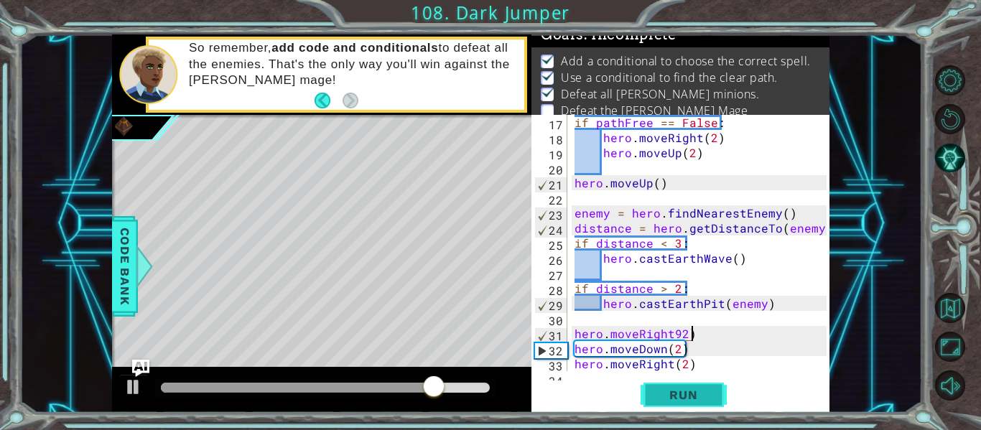
click at [650, 395] on button "Run" at bounding box center [683, 394] width 86 height 29
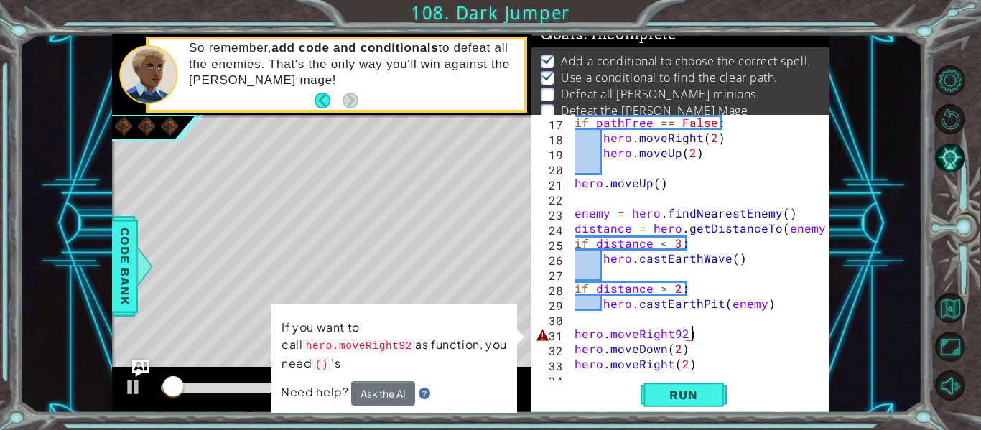
click at [675, 334] on div "if pathFree == False : hero . moveRight ( 2 ) hero . moveUp ( 2 ) hero . moveUp…" at bounding box center [702, 258] width 262 height 286
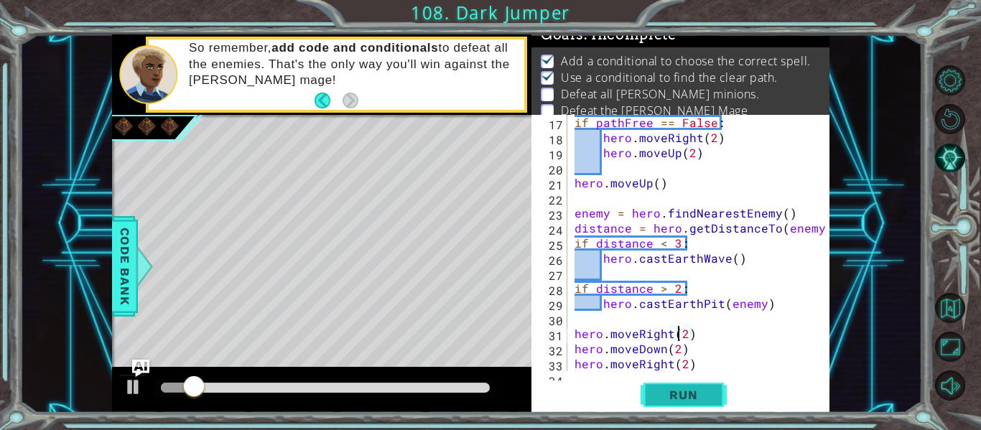
type textarea "hero.moveRight(2)"
click at [687, 383] on button "Run" at bounding box center [683, 394] width 86 height 29
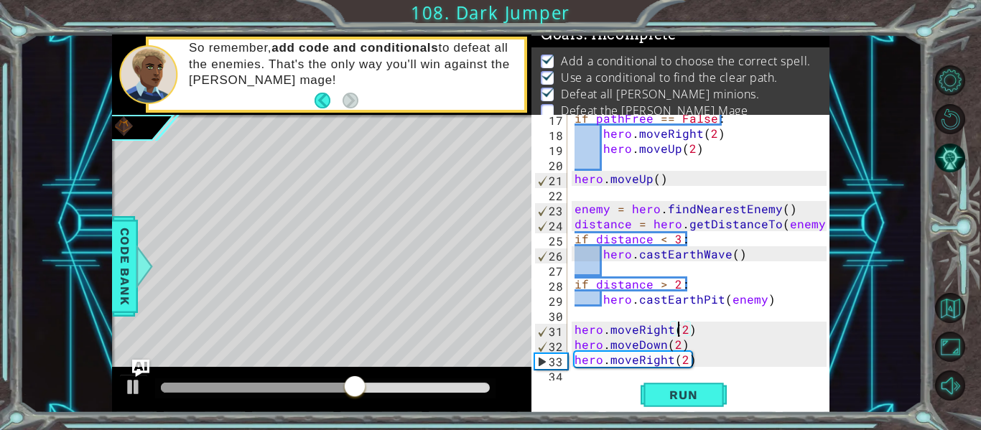
scroll to position [256, 0]
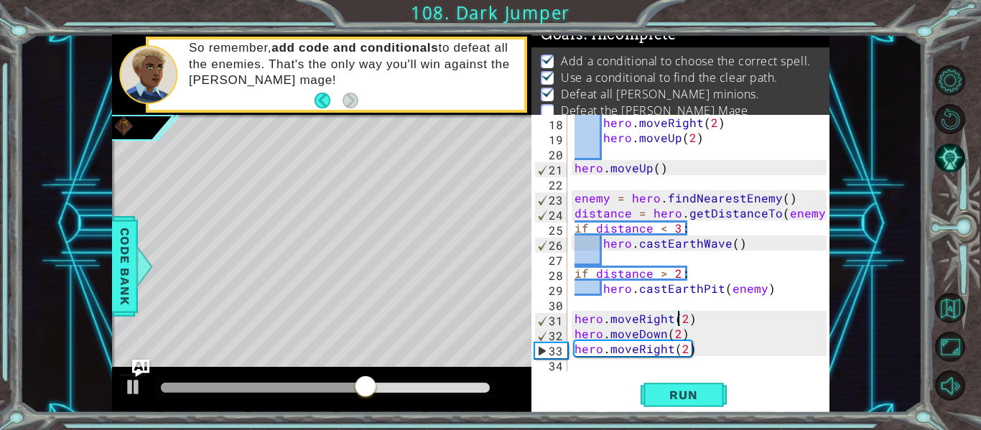
click at [603, 370] on div "hero . moveRight ( 2 ) hero . moveUp ( 2 ) hero . moveUp ( ) enemy = hero . fin…" at bounding box center [702, 258] width 262 height 286
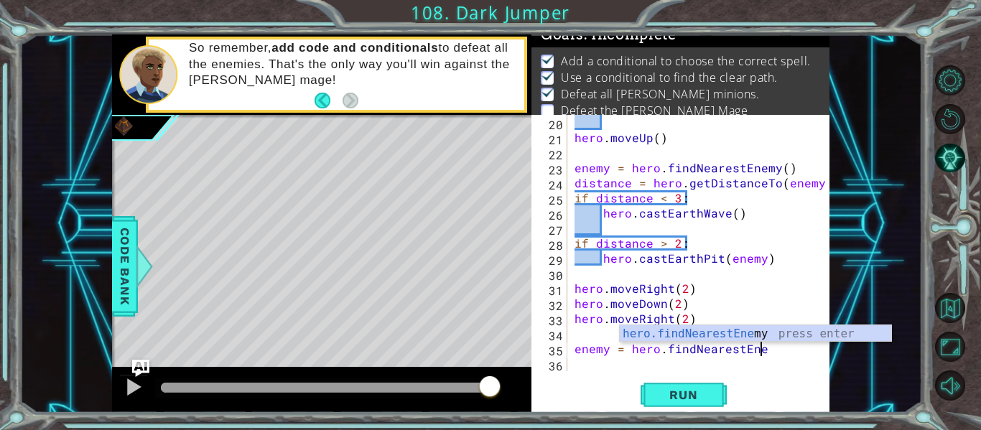
scroll to position [0, 11]
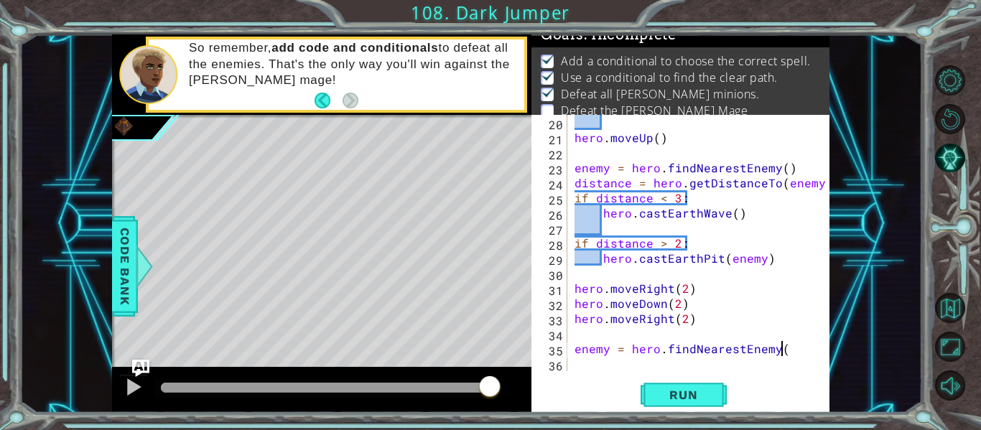
type textarea "enemy = hero.findNearestEnemy()"
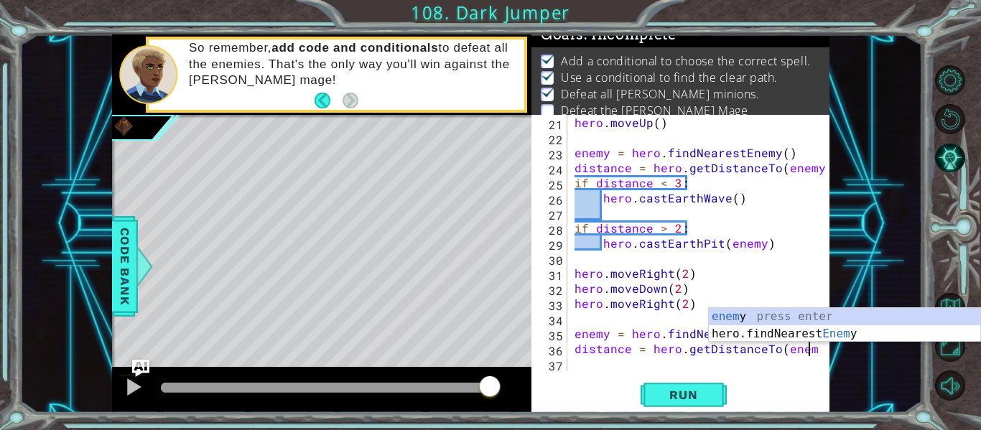
scroll to position [0, 14]
type textarea "distance = hero.getDistanceTo(enemy)"
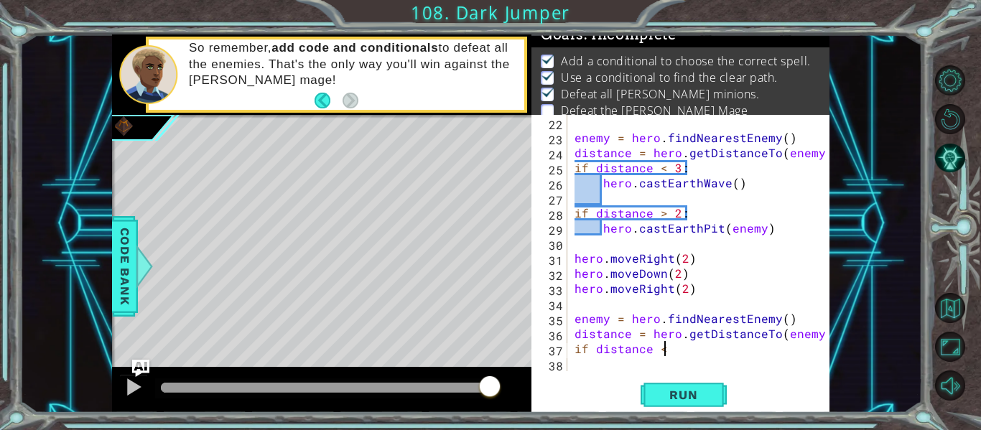
scroll to position [0, 5]
type textarea "if distance < 3:"
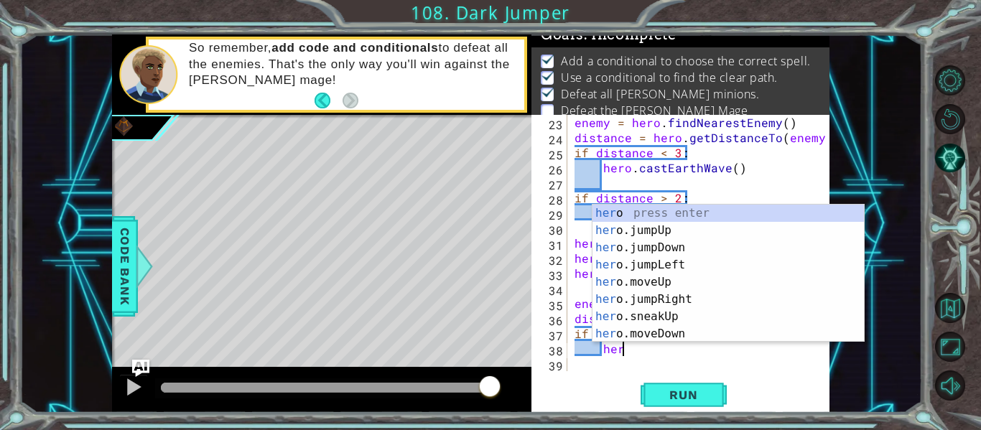
scroll to position [0, 3]
type textarea "hero.c"
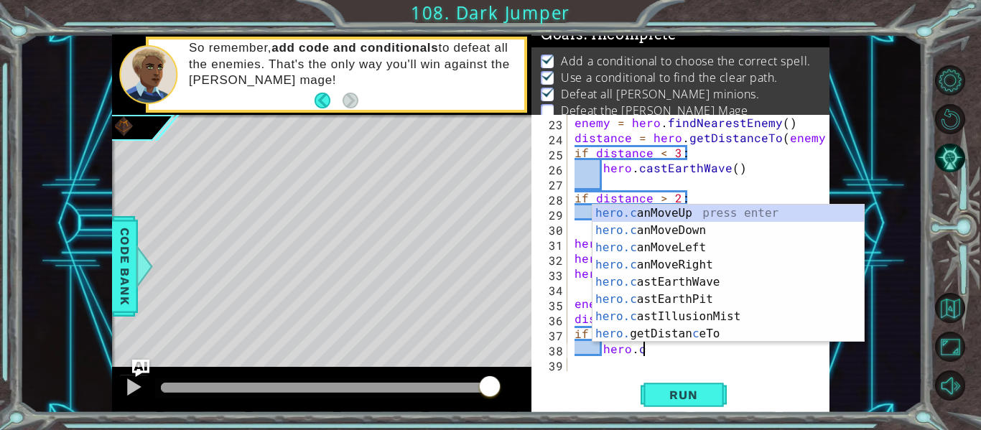
scroll to position [0, 4]
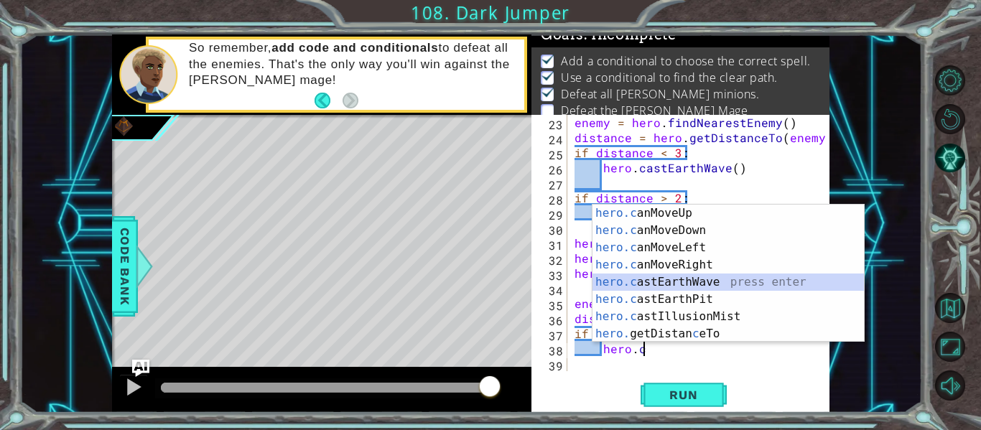
click at [649, 280] on div "hero.c anMoveUp press enter hero.c anMoveDown press enter hero.c anMoveLeft pre…" at bounding box center [727, 291] width 271 height 172
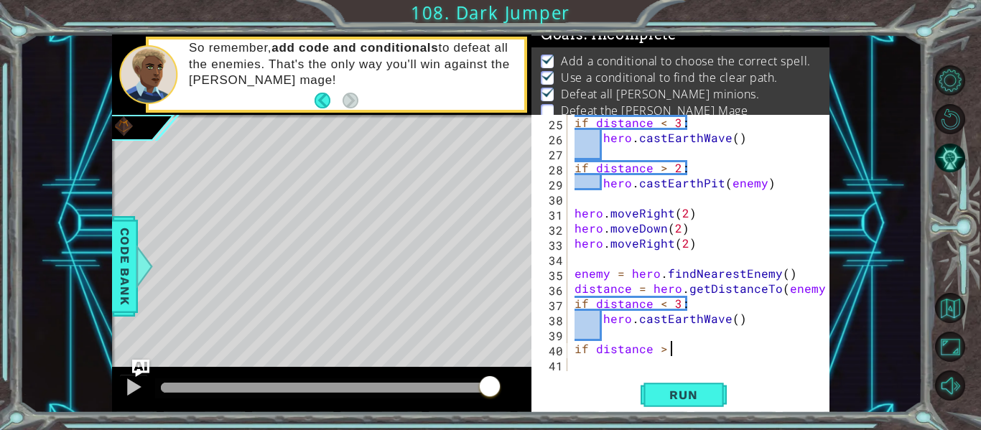
scroll to position [0, 6]
type textarea "if distance > 2:"
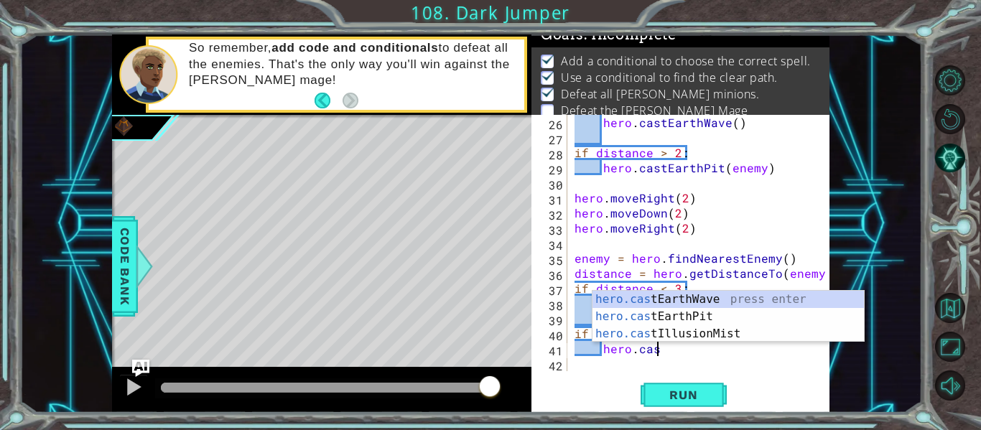
scroll to position [0, 5]
click at [683, 310] on div "hero.cast EarthWave press enter hero.cast EarthPit press enter hero.cast Illusi…" at bounding box center [727, 334] width 271 height 86
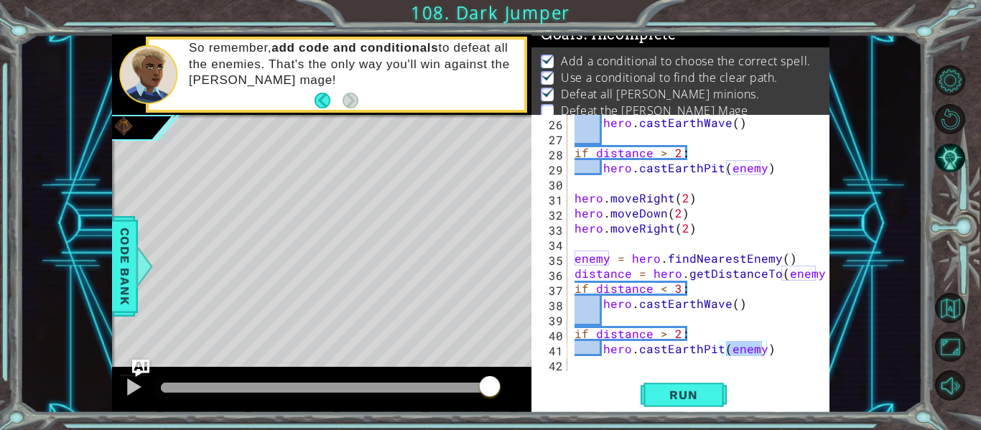
click at [602, 371] on div "hero.castEarthPit(enemy) 26 27 28 29 30 31 32 33 34 35 36 37 38 39 40 41 42 her…" at bounding box center [680, 264] width 298 height 298
click at [772, 340] on div "hero . castEarthWave ( ) if distance > 2 : hero . castEarthPit ( enemy ) hero .…" at bounding box center [702, 258] width 262 height 286
type textarea "if distance > 2:"
click at [775, 361] on div "hero . castEarthWave ( ) if distance > 2 : hero . castEarthPit ( enemy ) hero .…" at bounding box center [702, 258] width 262 height 286
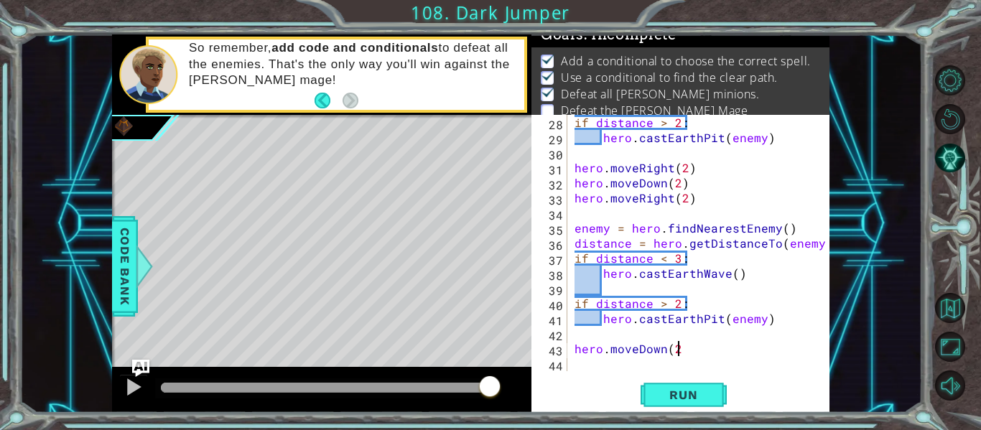
scroll to position [0, 6]
type textarea "hero.moveDown(2)"
click at [713, 394] on button "Run" at bounding box center [683, 394] width 86 height 29
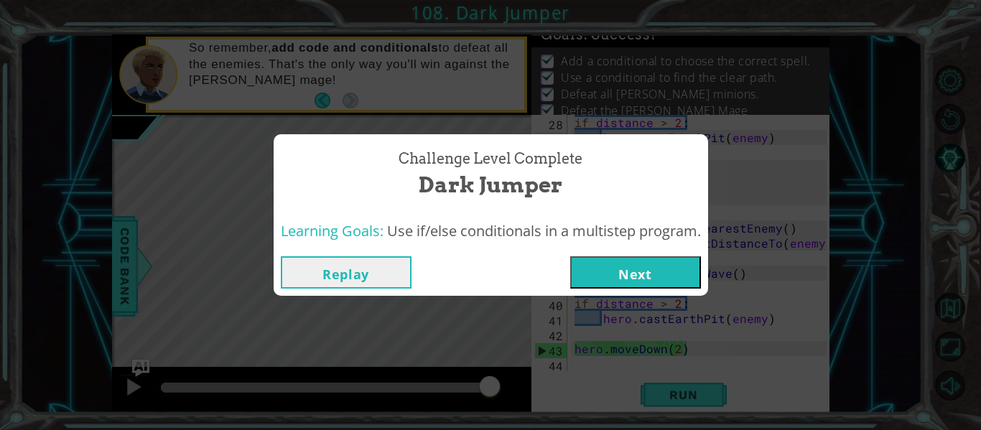
click at [599, 277] on button "Next" at bounding box center [635, 272] width 131 height 32
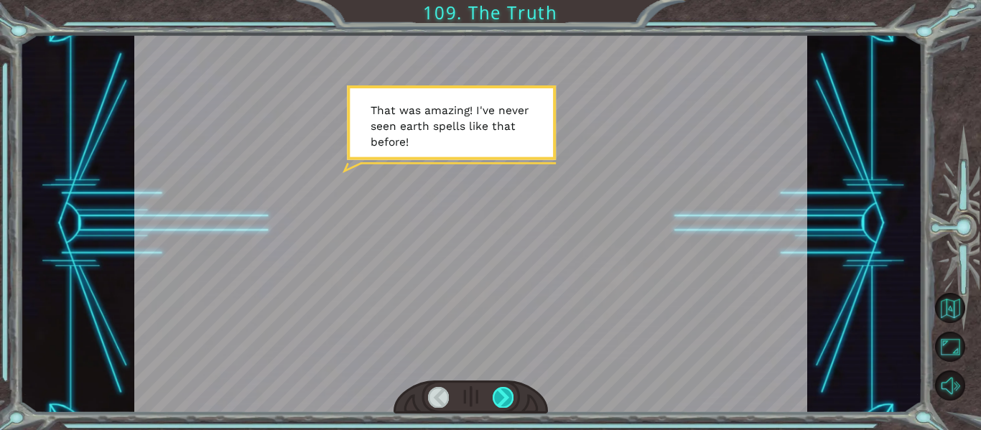
click at [507, 401] on div at bounding box center [502, 397] width 21 height 20
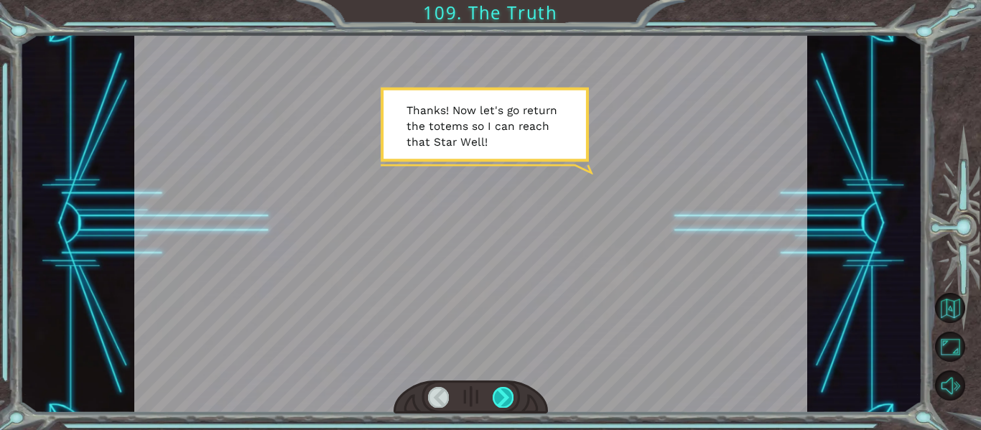
click at [497, 396] on div at bounding box center [502, 397] width 21 height 20
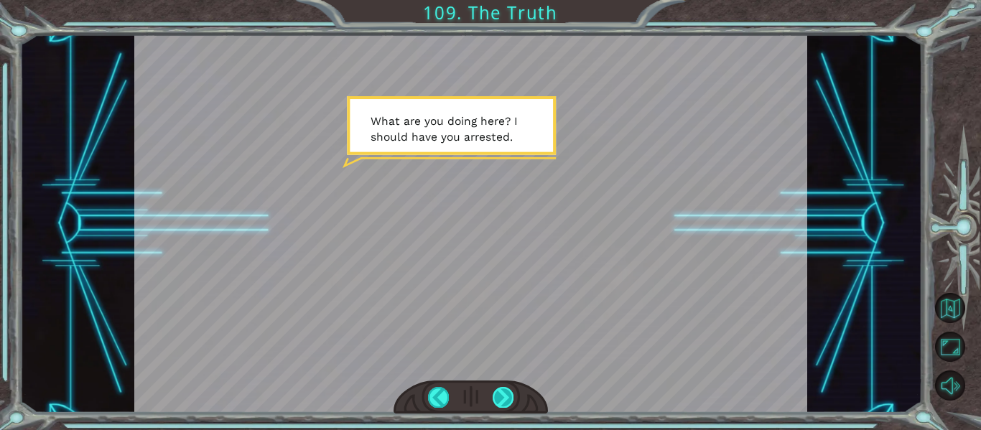
click at [497, 396] on div at bounding box center [502, 397] width 21 height 20
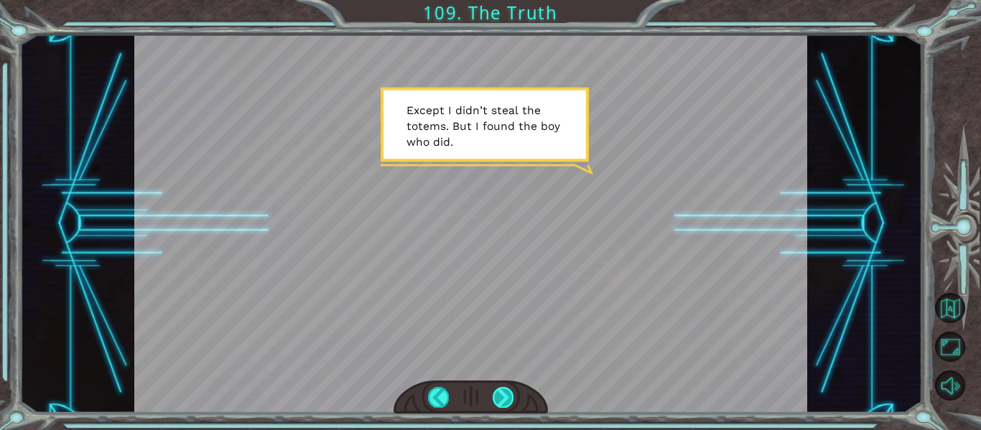
click at [497, 396] on div at bounding box center [502, 397] width 21 height 20
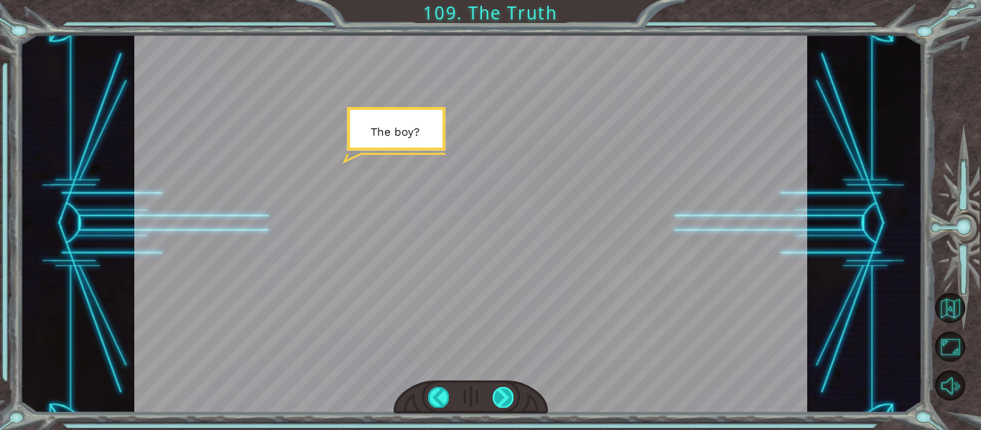
click at [497, 396] on div at bounding box center [502, 397] width 21 height 20
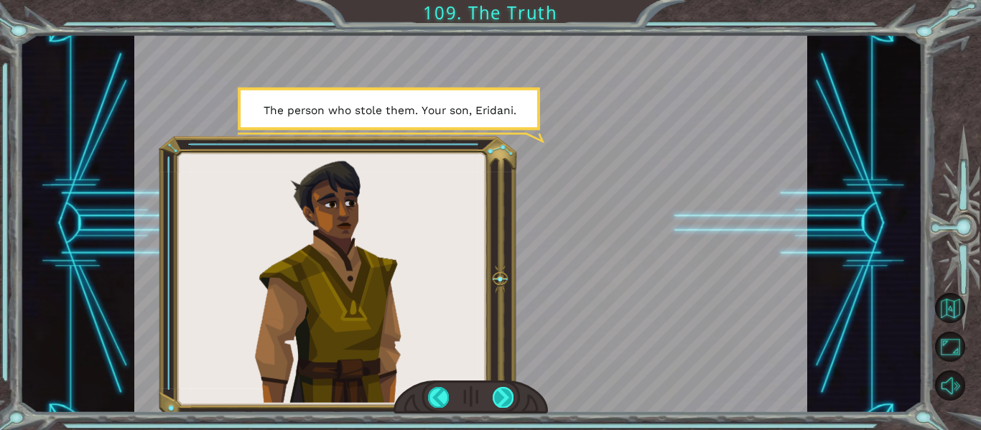
click at [497, 396] on div at bounding box center [502, 397] width 21 height 20
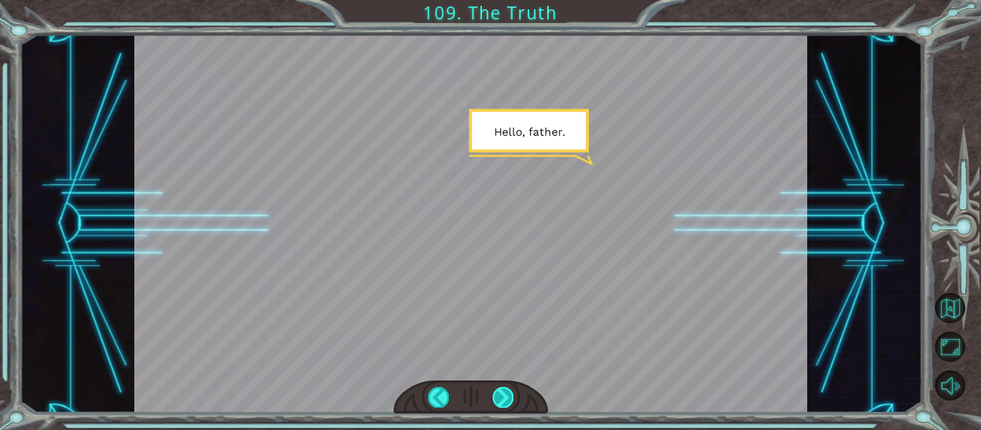
click at [497, 396] on div at bounding box center [502, 397] width 21 height 20
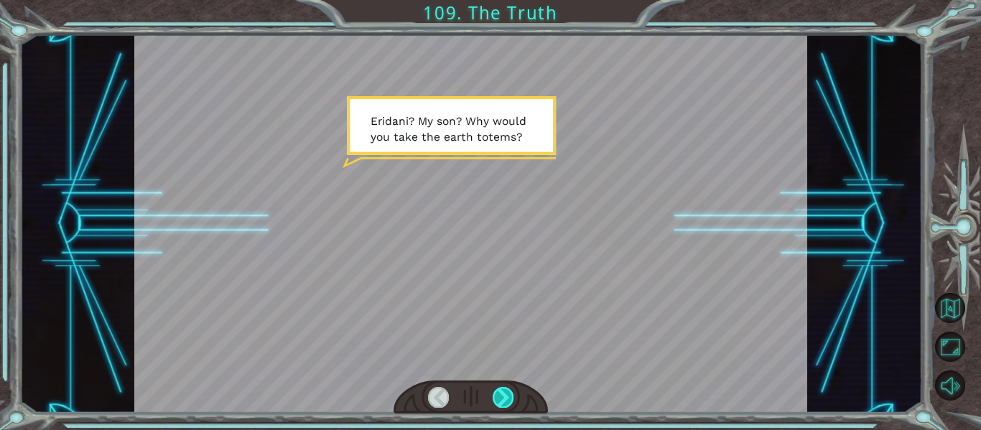
click at [497, 396] on div at bounding box center [502, 397] width 21 height 20
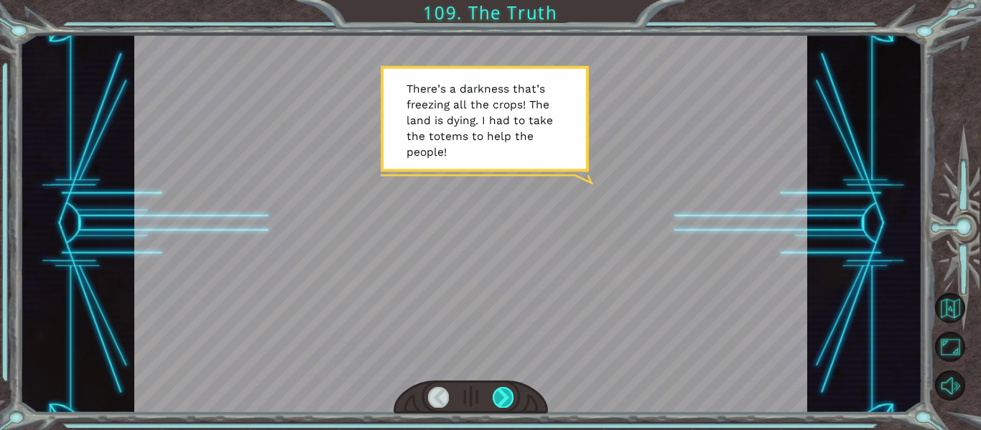
click at [497, 396] on div at bounding box center [502, 397] width 21 height 20
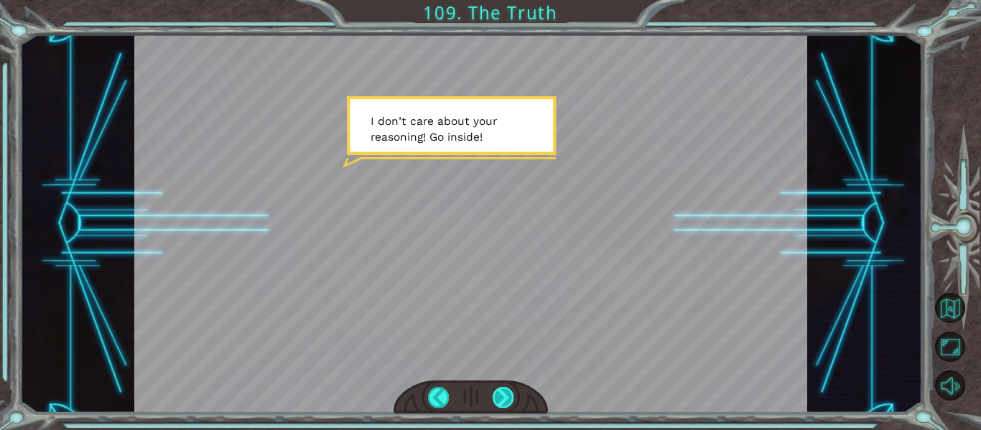
click at [497, 396] on div at bounding box center [502, 397] width 21 height 20
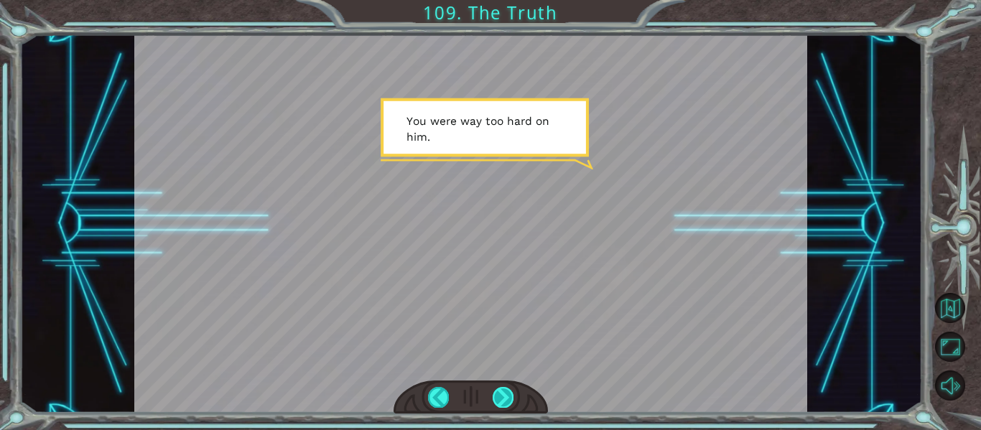
click at [497, 396] on div at bounding box center [502, 397] width 21 height 20
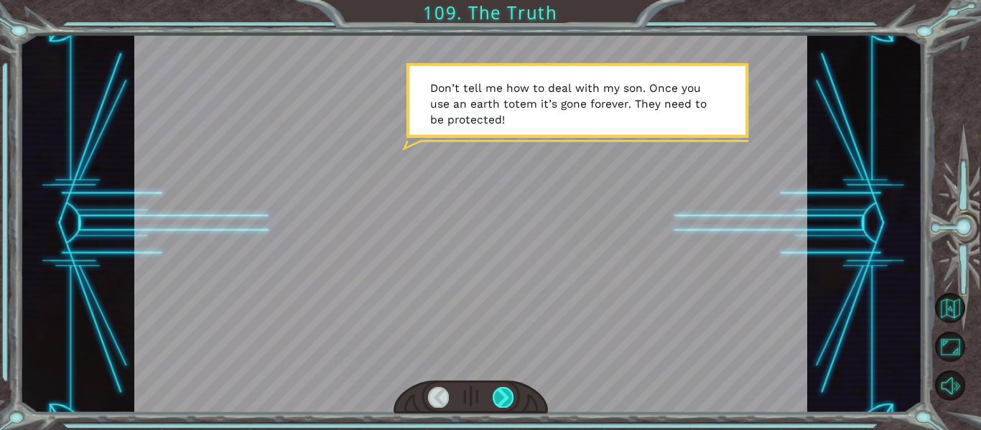
click at [497, 396] on div at bounding box center [502, 397] width 21 height 20
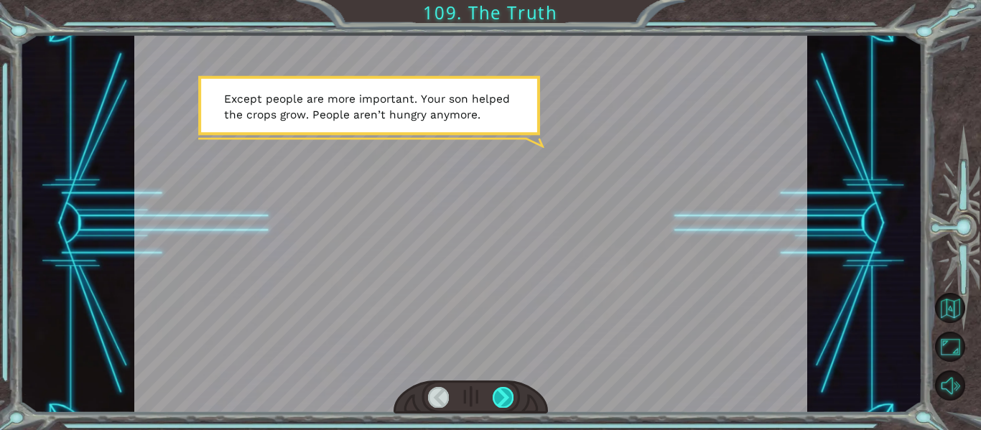
click at [497, 396] on div at bounding box center [502, 397] width 21 height 20
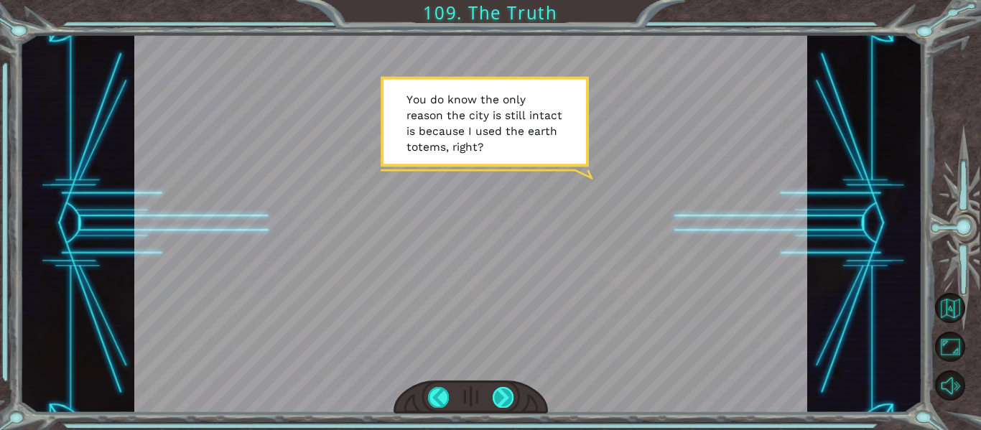
click at [497, 396] on div at bounding box center [502, 397] width 21 height 20
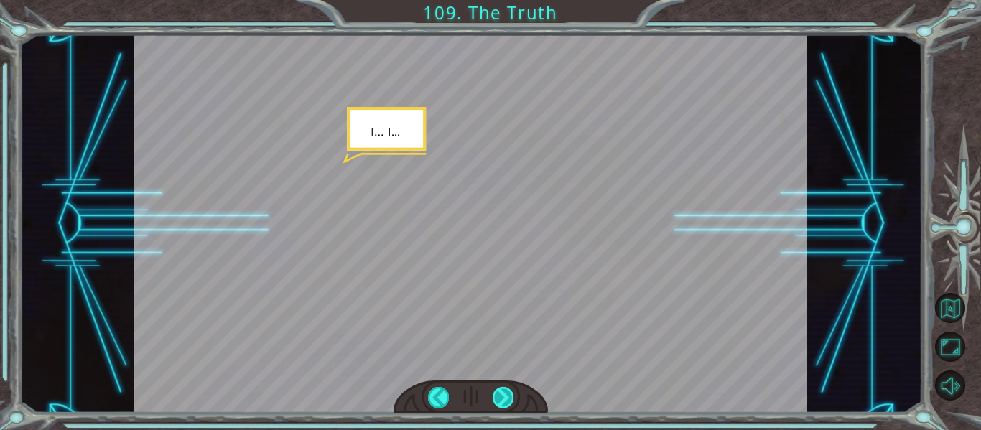
click at [497, 396] on div at bounding box center [502, 397] width 21 height 20
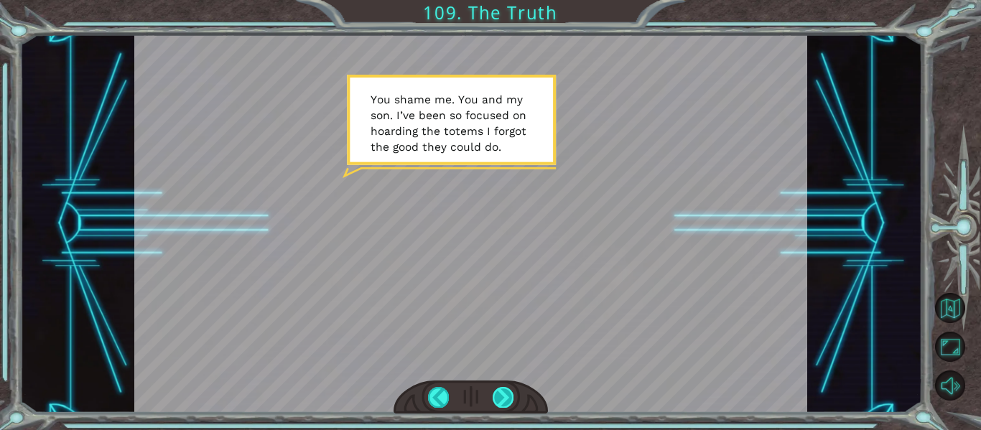
click at [497, 396] on div at bounding box center [502, 397] width 21 height 20
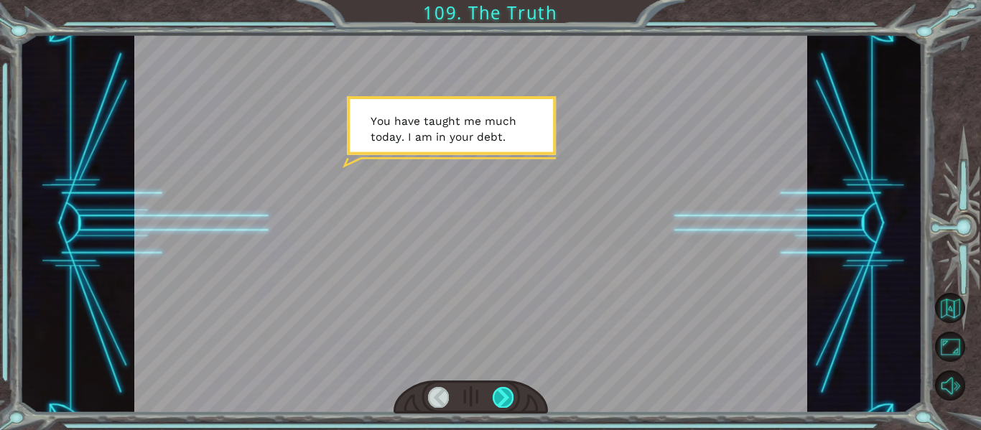
click at [497, 396] on div at bounding box center [502, 397] width 21 height 20
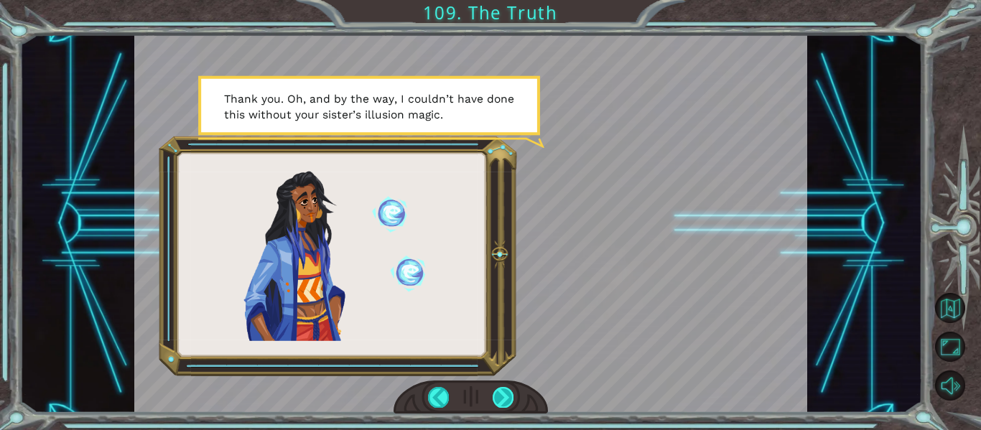
click at [497, 396] on div at bounding box center [502, 397] width 21 height 20
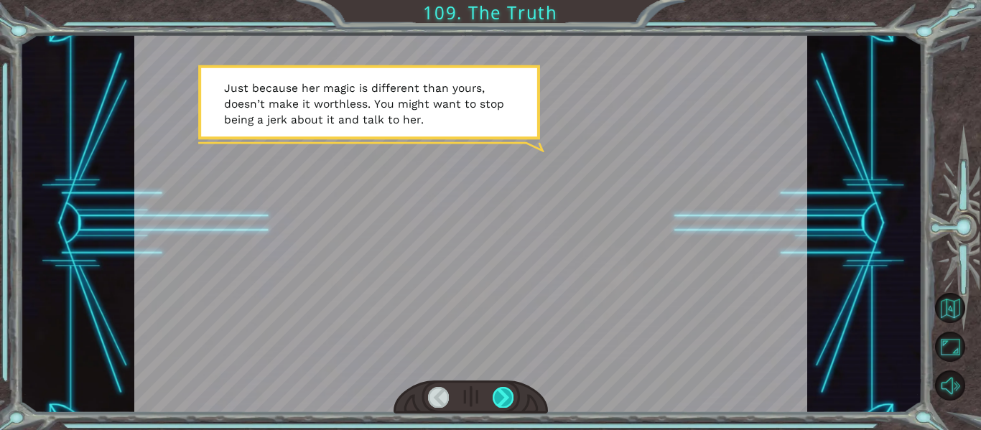
click at [497, 396] on div at bounding box center [502, 397] width 21 height 20
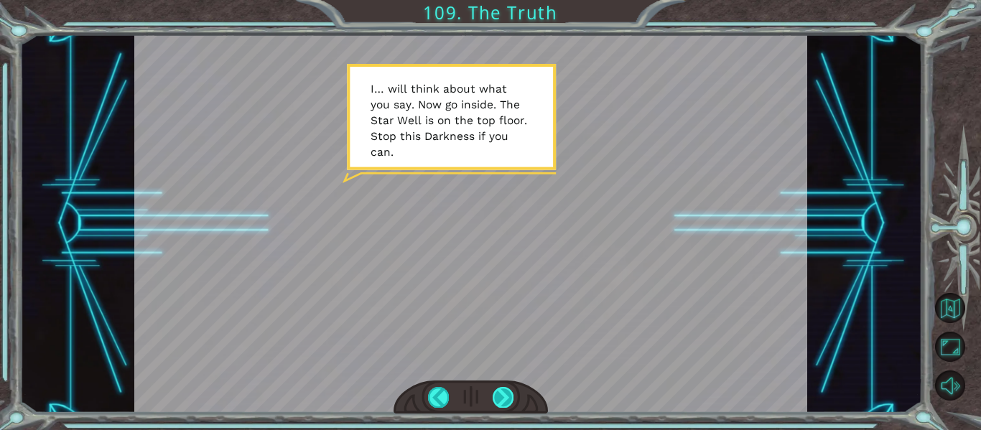
click at [497, 396] on div at bounding box center [502, 397] width 21 height 20
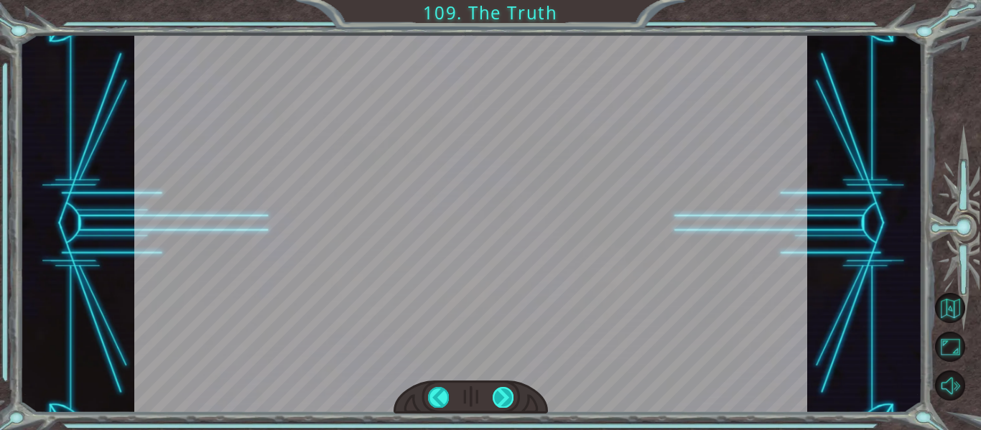
click at [497, 396] on div at bounding box center [502, 397] width 21 height 20
click at [508, 393] on div at bounding box center [502, 397] width 21 height 20
click at [502, 396] on div at bounding box center [502, 397] width 21 height 20
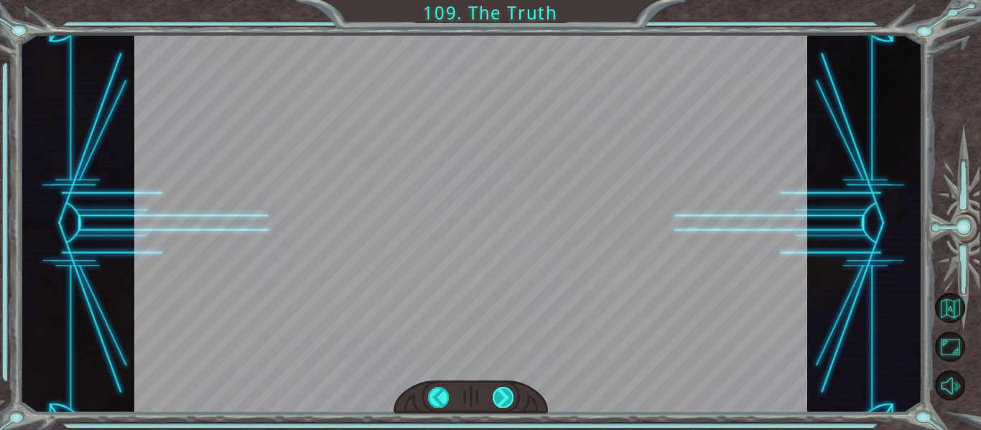
click at [500, 394] on div at bounding box center [502, 397] width 21 height 20
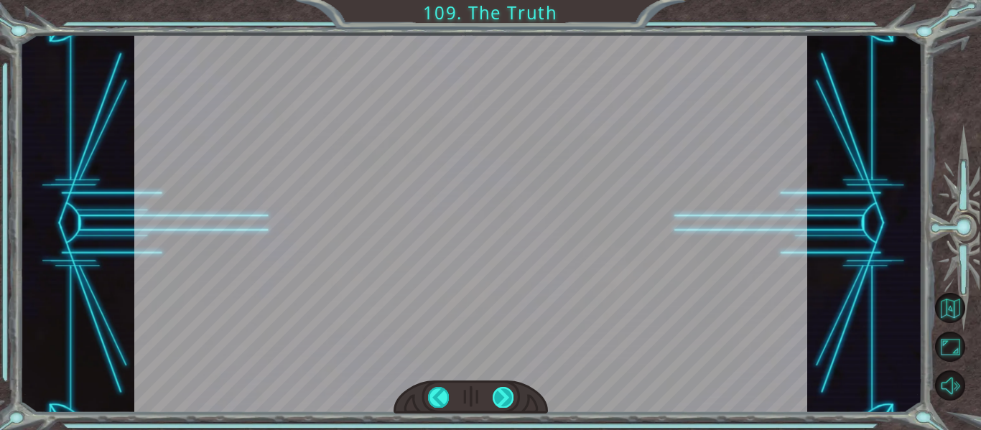
click at [500, 394] on div at bounding box center [502, 397] width 21 height 20
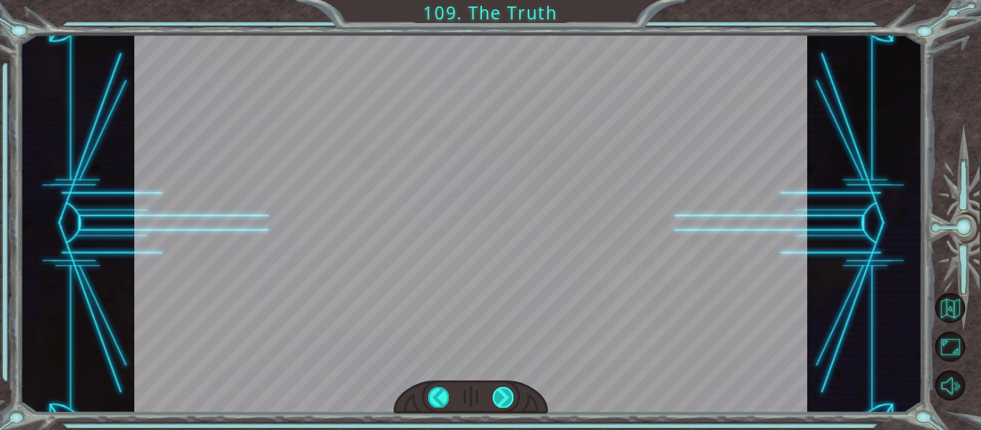
click at [500, 394] on div at bounding box center [502, 397] width 21 height 20
click at [509, 397] on div at bounding box center [502, 397] width 21 height 20
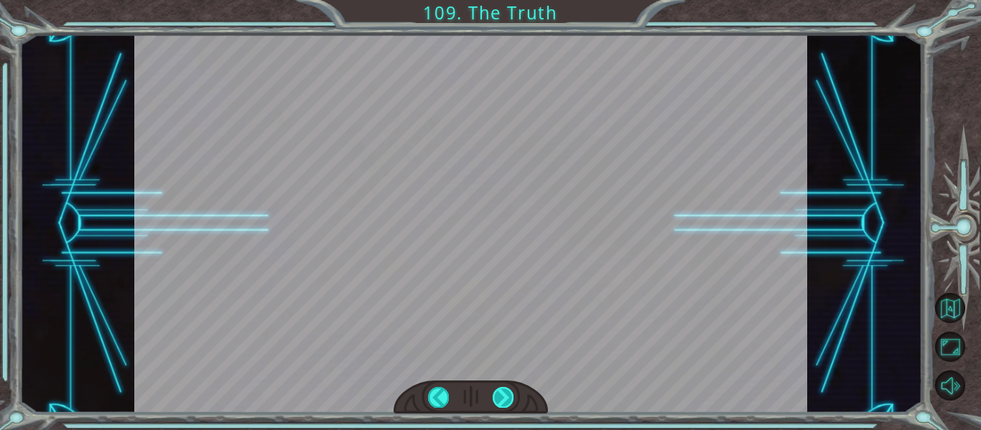
click at [505, 396] on div at bounding box center [502, 397] width 21 height 20
click at [501, 390] on div at bounding box center [502, 397] width 21 height 20
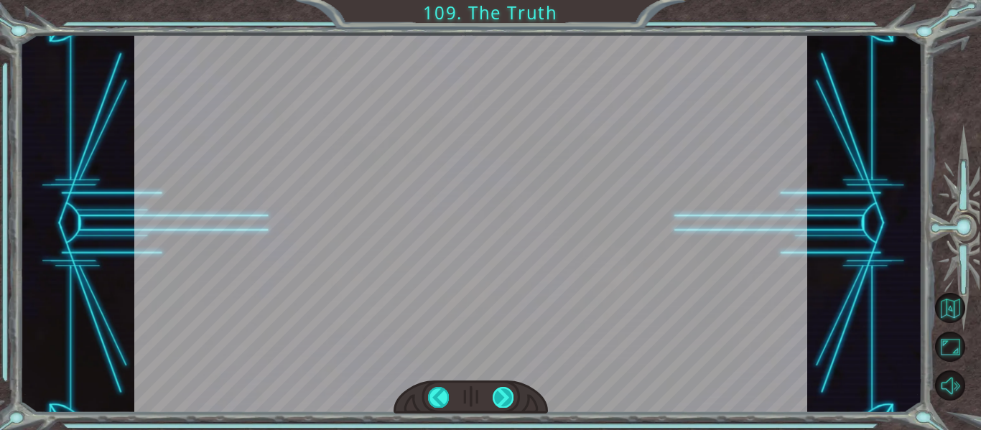
click at [501, 390] on div at bounding box center [502, 397] width 21 height 20
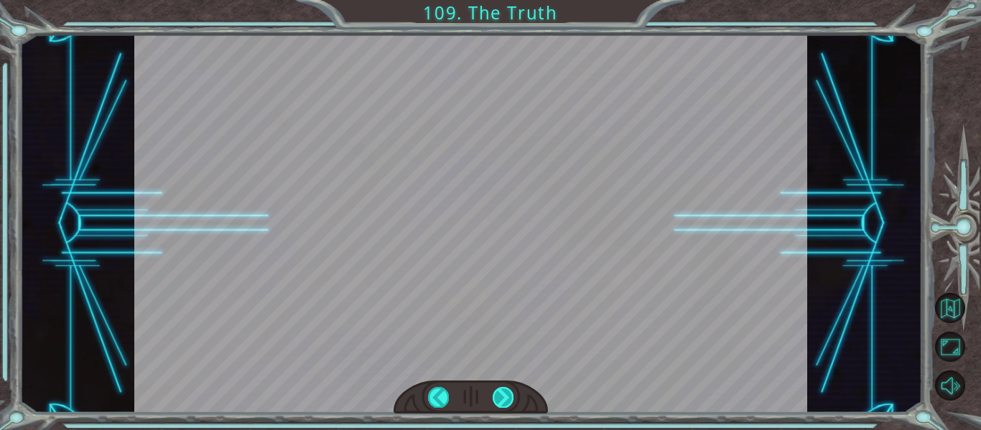
click at [501, 390] on div at bounding box center [502, 397] width 21 height 20
